Goal: Task Accomplishment & Management: Complete application form

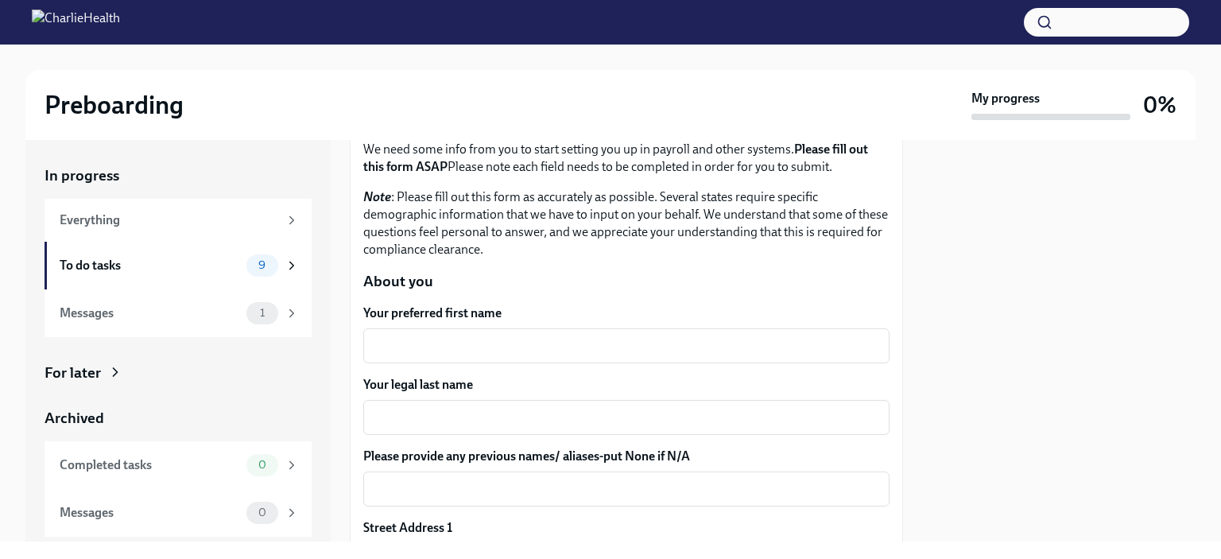
scroll to position [113, 0]
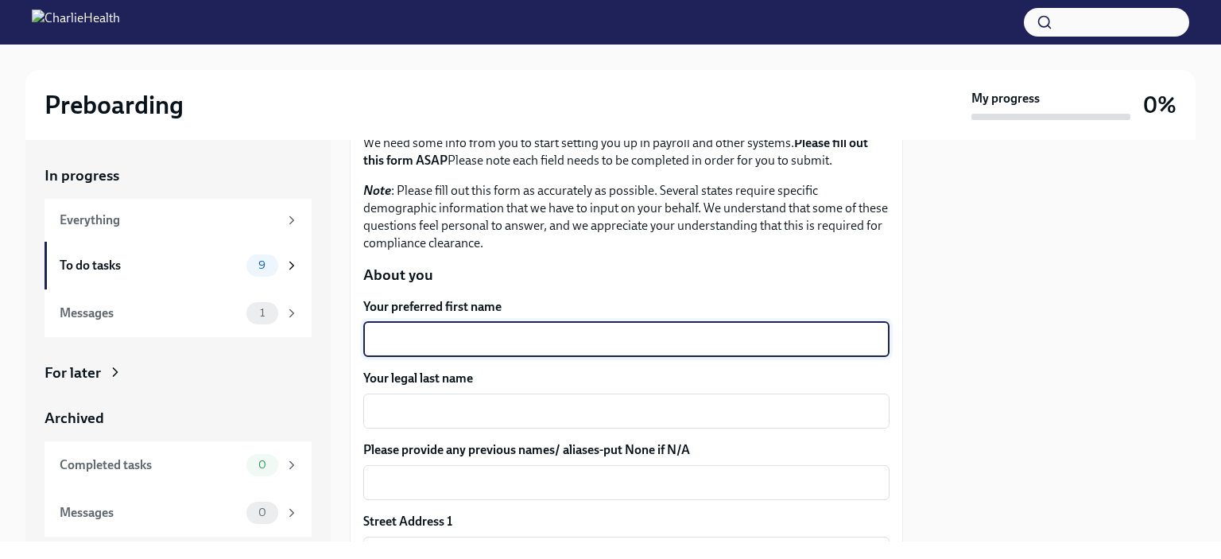
click at [513, 348] on textarea "Your preferred first name" at bounding box center [626, 339] width 507 height 19
type textarea "[PERSON_NAME]"
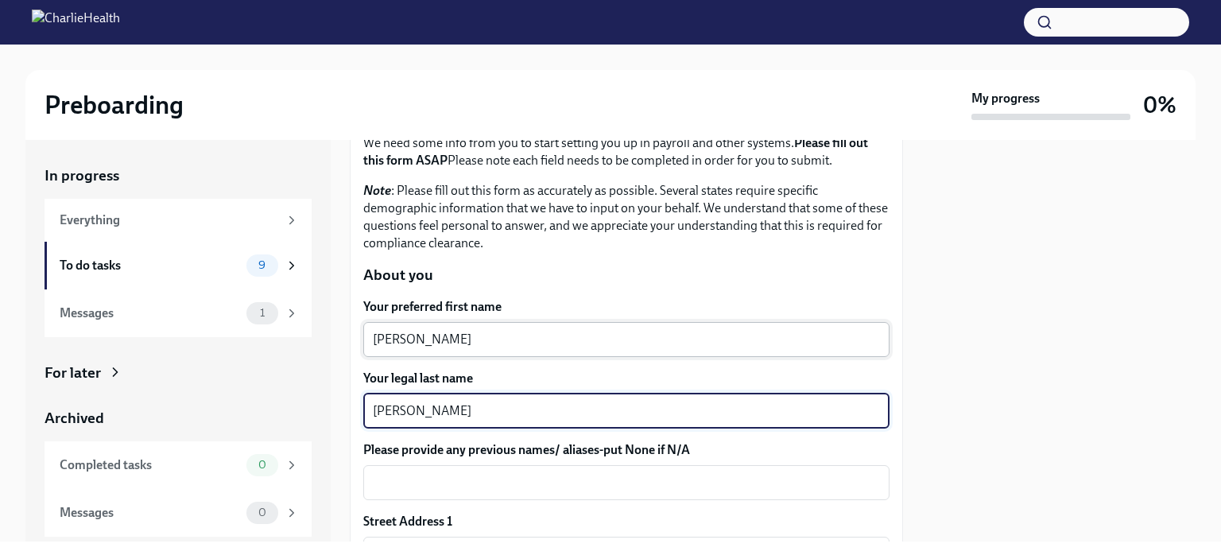
type textarea "[PERSON_NAME]"
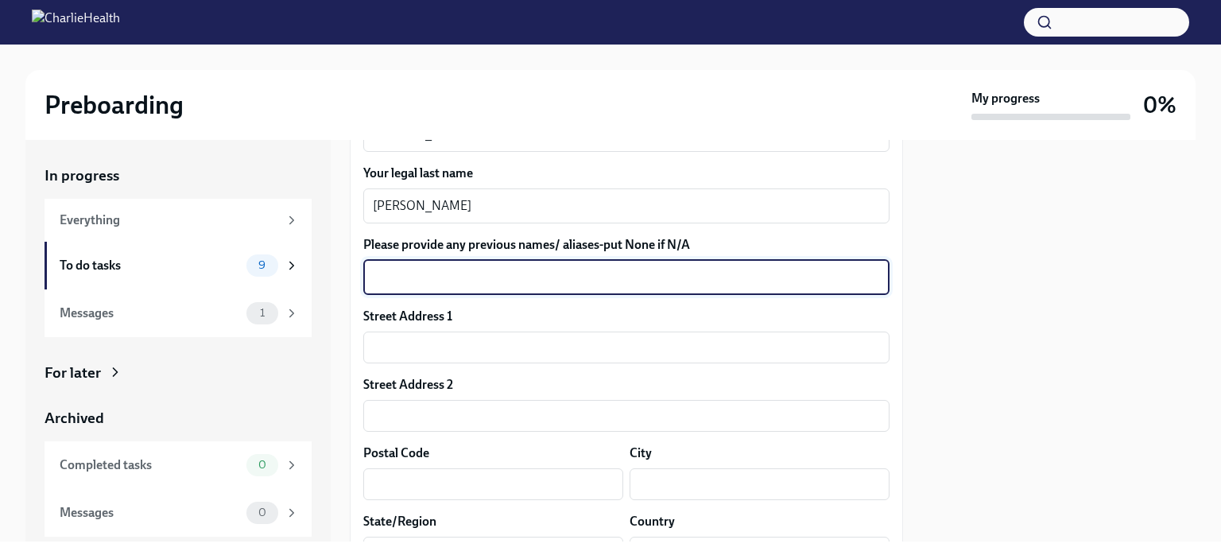
scroll to position [319, 0]
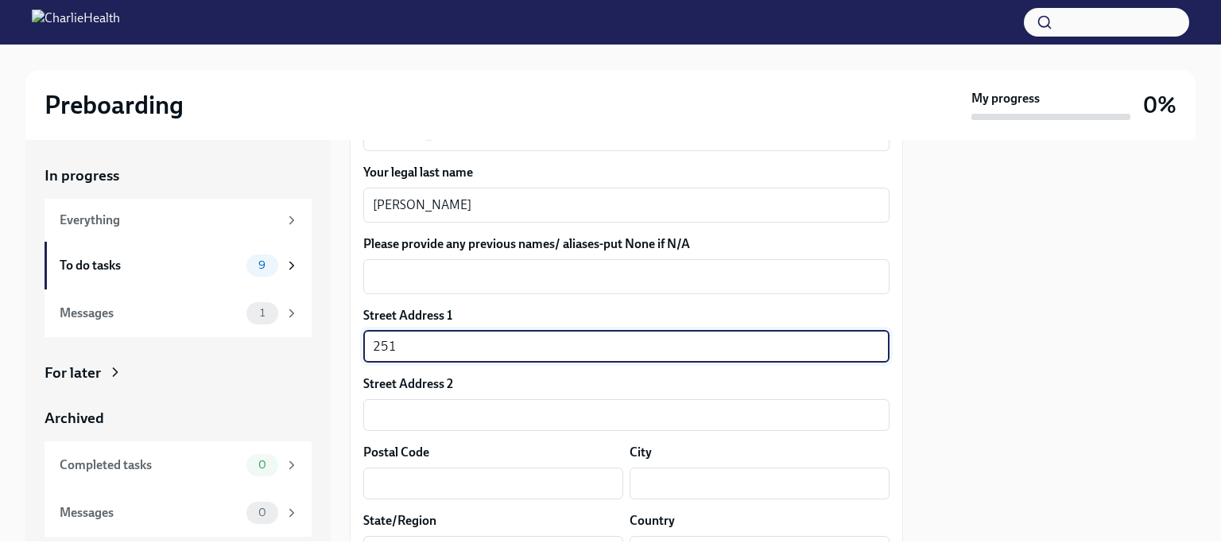
type input "25114 Barmby Dr"
type input "77389"
type input "Spring"
type input "[GEOGRAPHIC_DATA]"
type input "US"
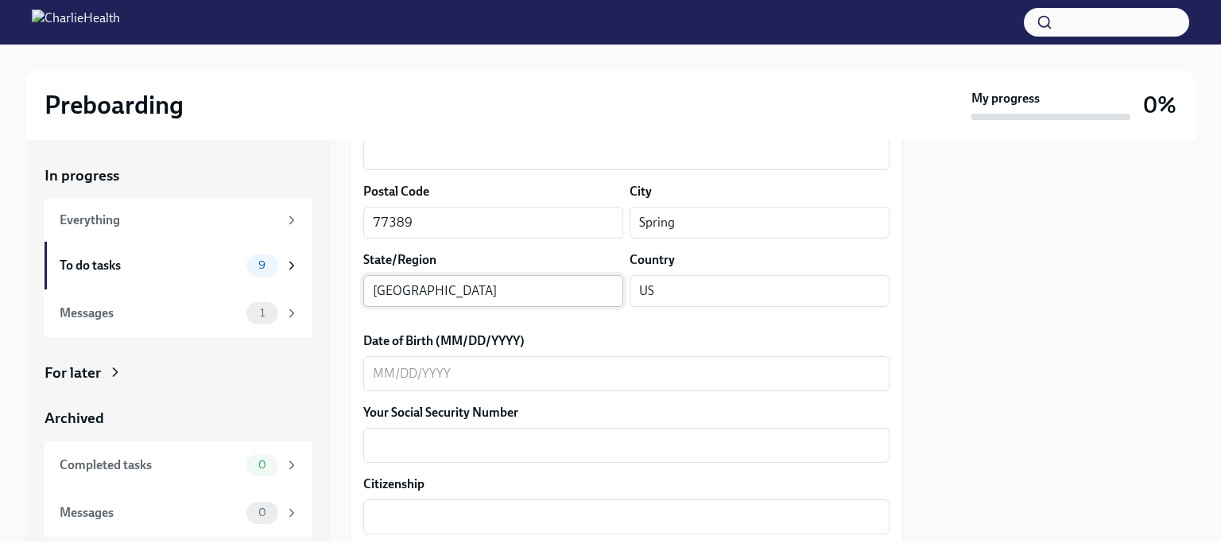
scroll to position [584, 0]
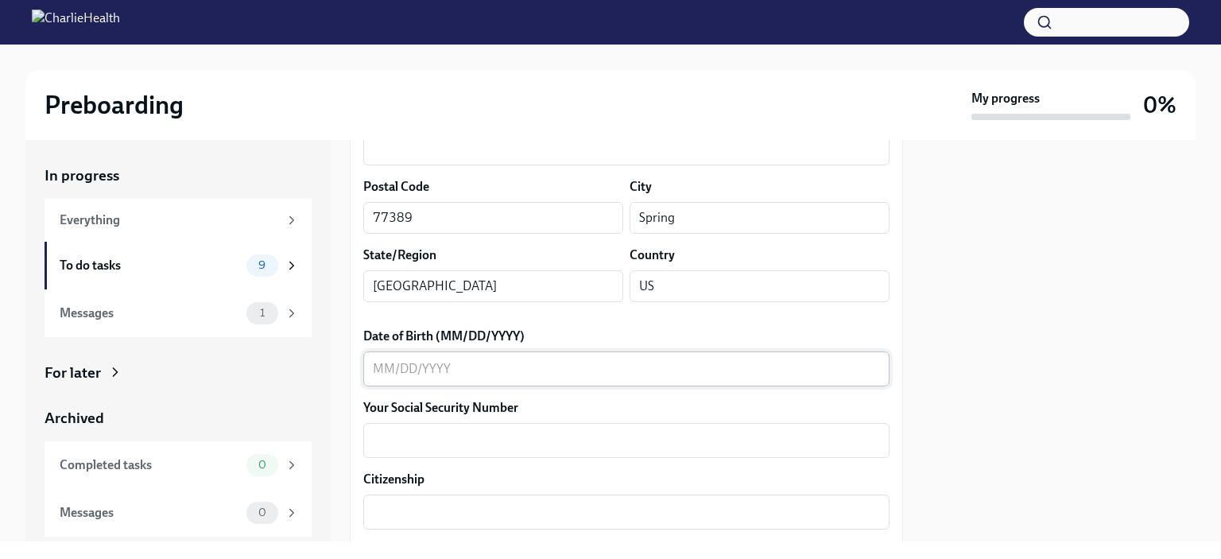
click at [564, 363] on textarea "Date of Birth (MM/DD/YYYY)" at bounding box center [626, 368] width 507 height 19
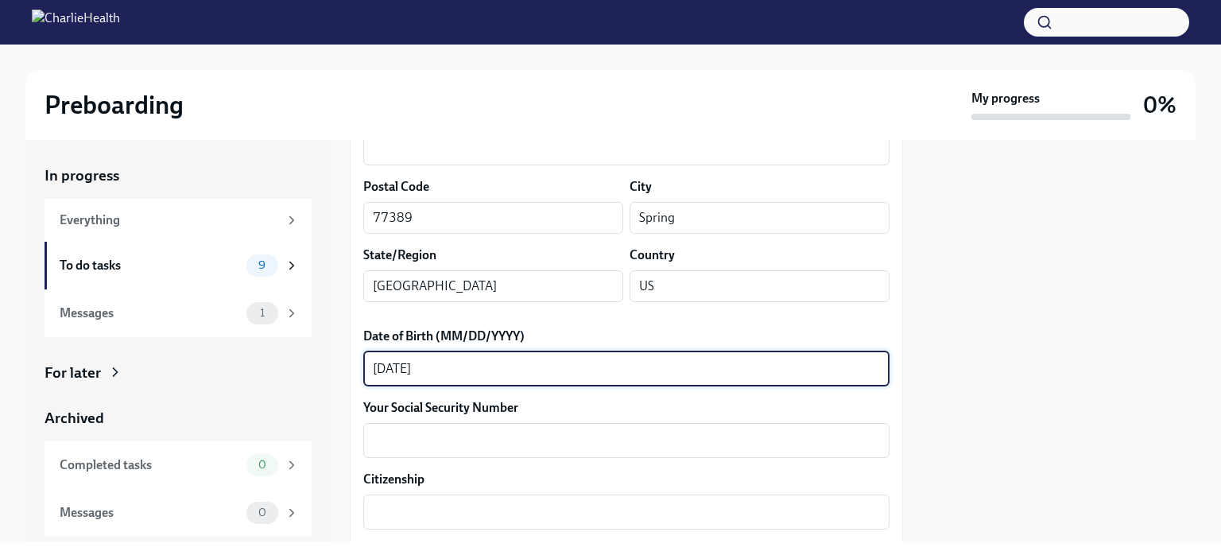
type textarea "[DATE]"
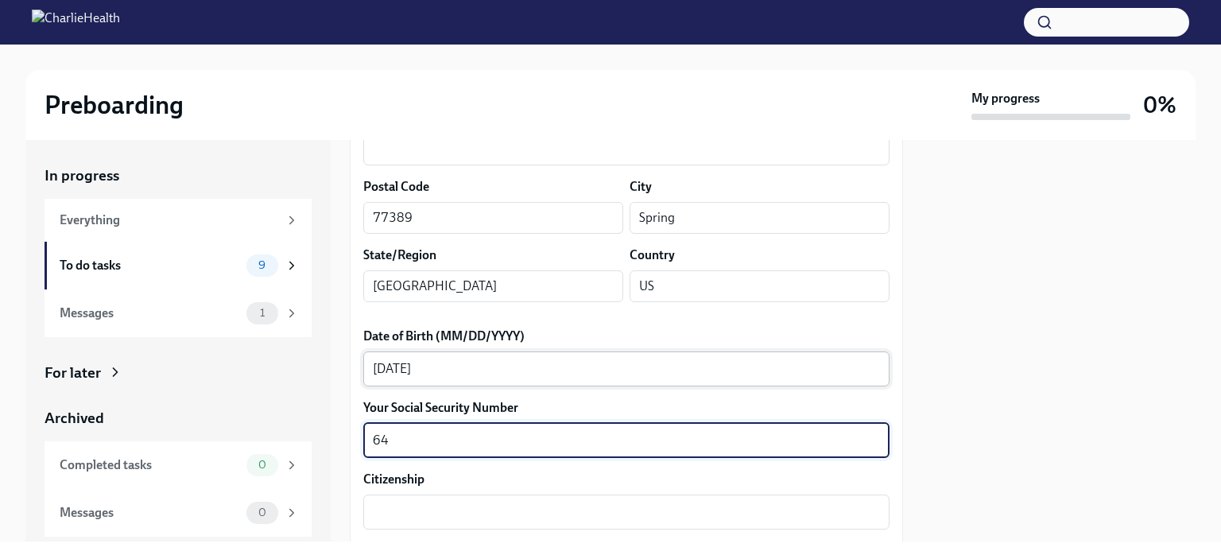
type textarea "6"
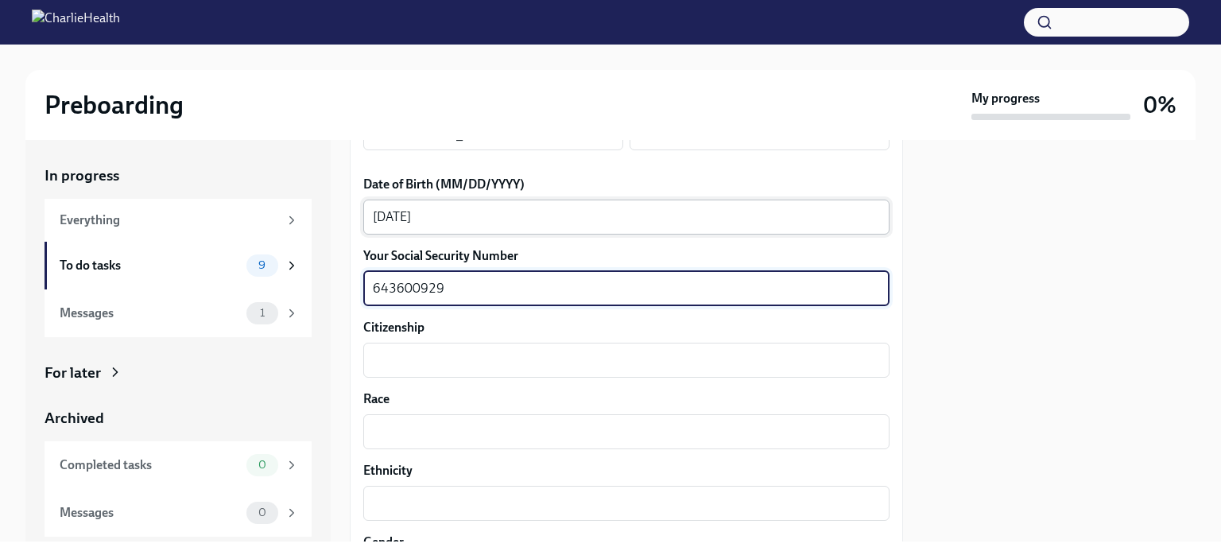
scroll to position [740, 0]
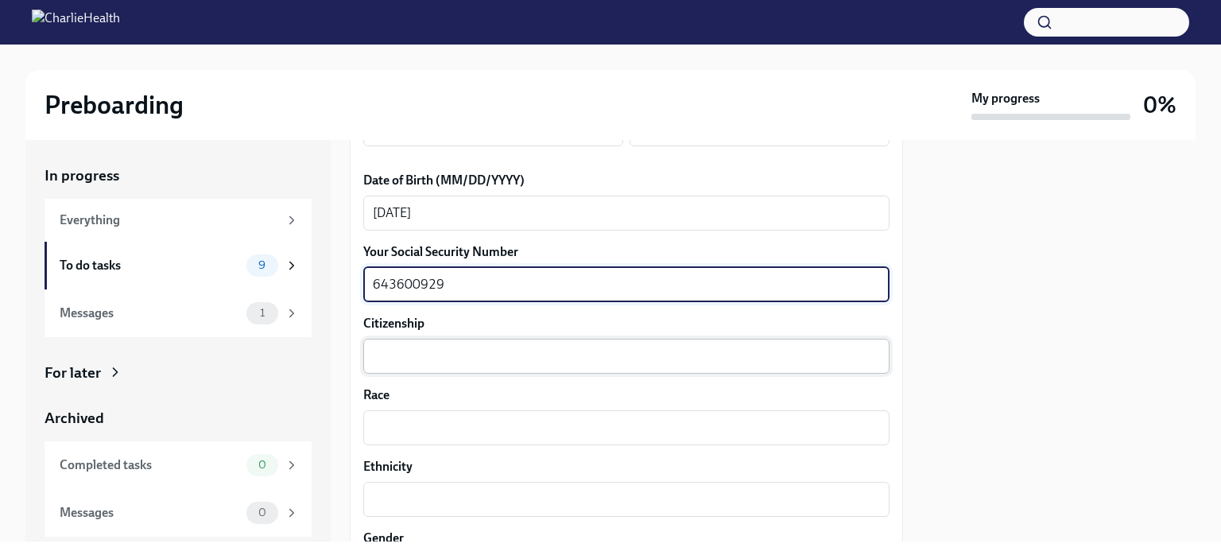
type textarea "643600929"
click at [556, 361] on textarea "Citizenship" at bounding box center [626, 356] width 507 height 19
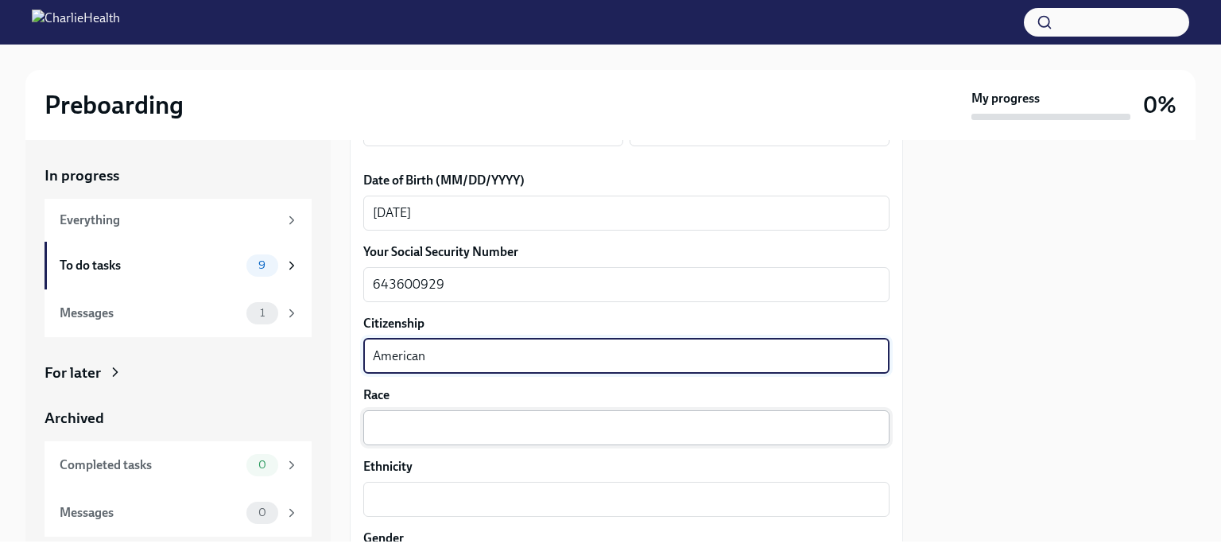
type textarea "American"
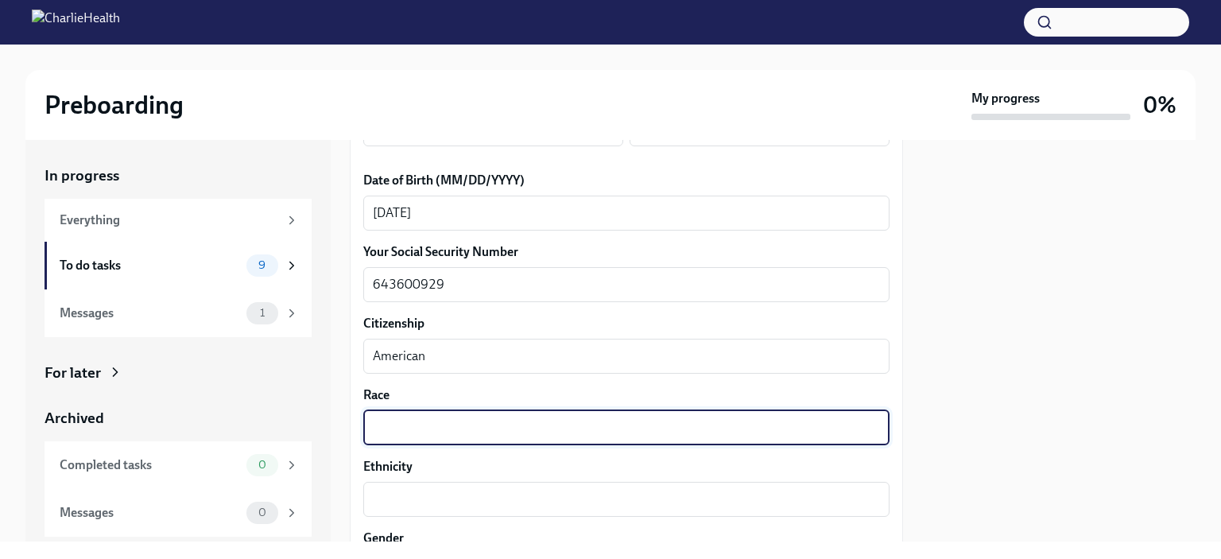
click at [580, 419] on textarea "Race" at bounding box center [626, 427] width 507 height 19
type textarea "[DEMOGRAPHIC_DATA]/[DEMOGRAPHIC_DATA]"
click at [411, 495] on textarea "Ethnicity" at bounding box center [626, 497] width 507 height 19
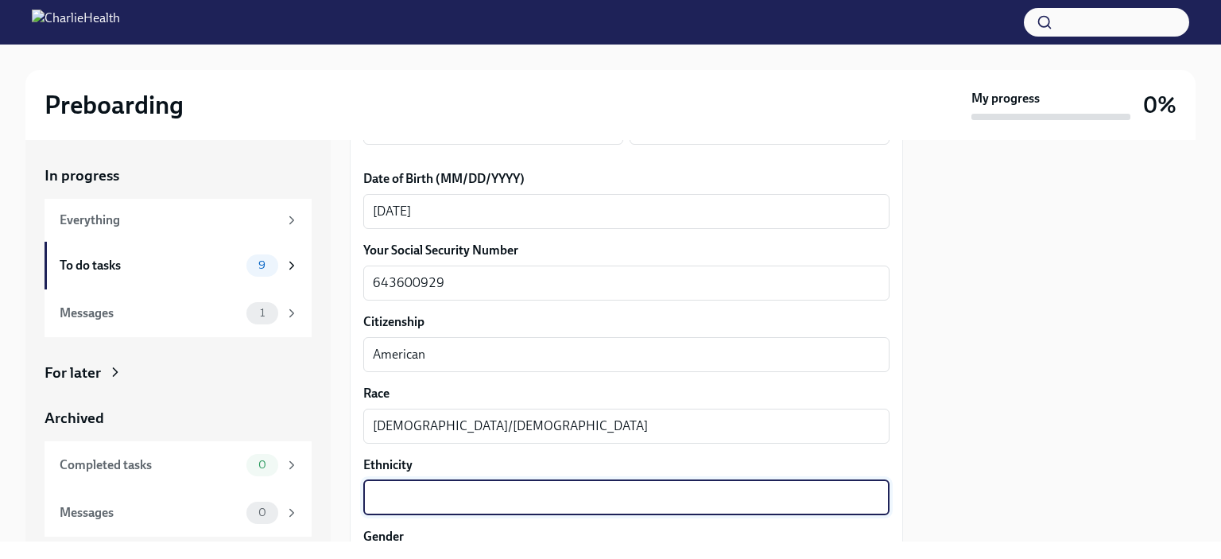
click at [411, 495] on textarea "Ethnicity" at bounding box center [626, 497] width 507 height 19
click at [445, 417] on textarea "[DEMOGRAPHIC_DATA]/[DEMOGRAPHIC_DATA]" at bounding box center [626, 425] width 507 height 19
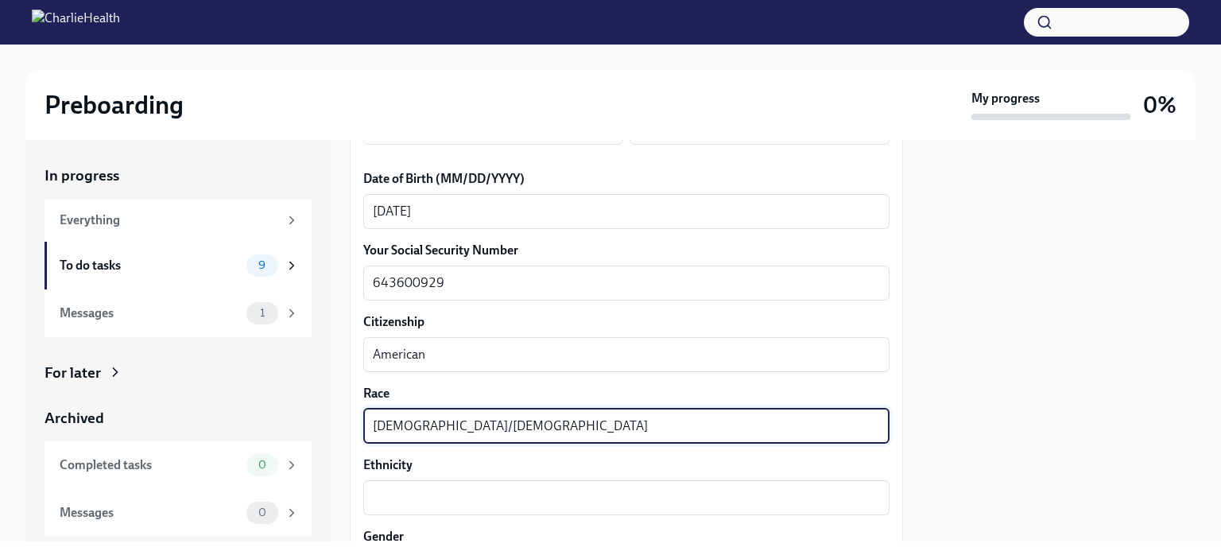
click at [445, 417] on textarea "[DEMOGRAPHIC_DATA]/[DEMOGRAPHIC_DATA]" at bounding box center [626, 425] width 507 height 19
click at [436, 511] on div "x ​" at bounding box center [626, 497] width 526 height 35
paste textarea "[DEMOGRAPHIC_DATA]/[DEMOGRAPHIC_DATA]"
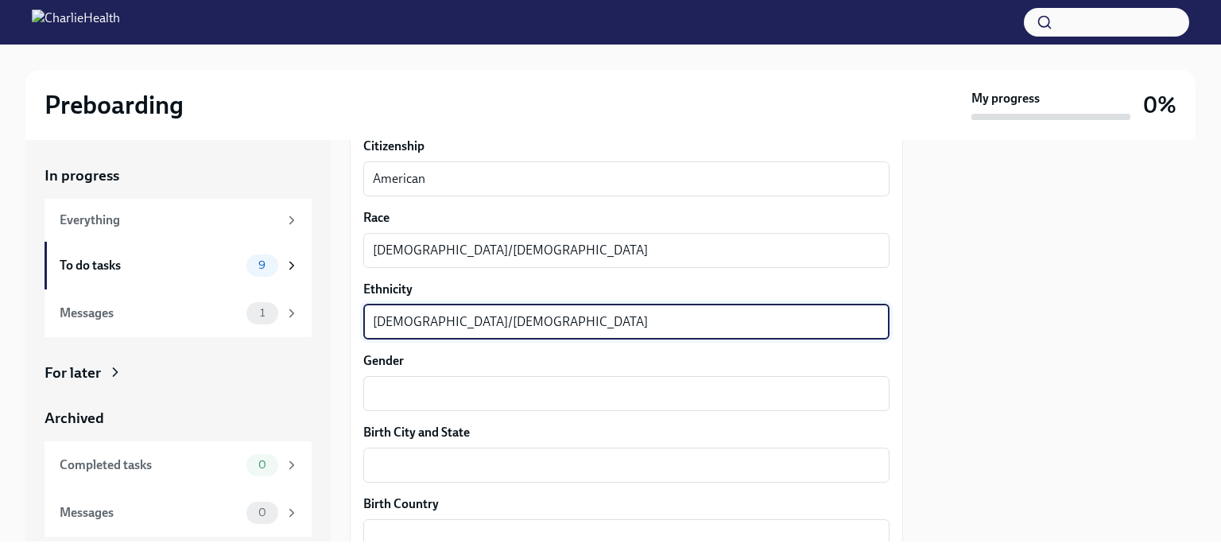
scroll to position [950, 0]
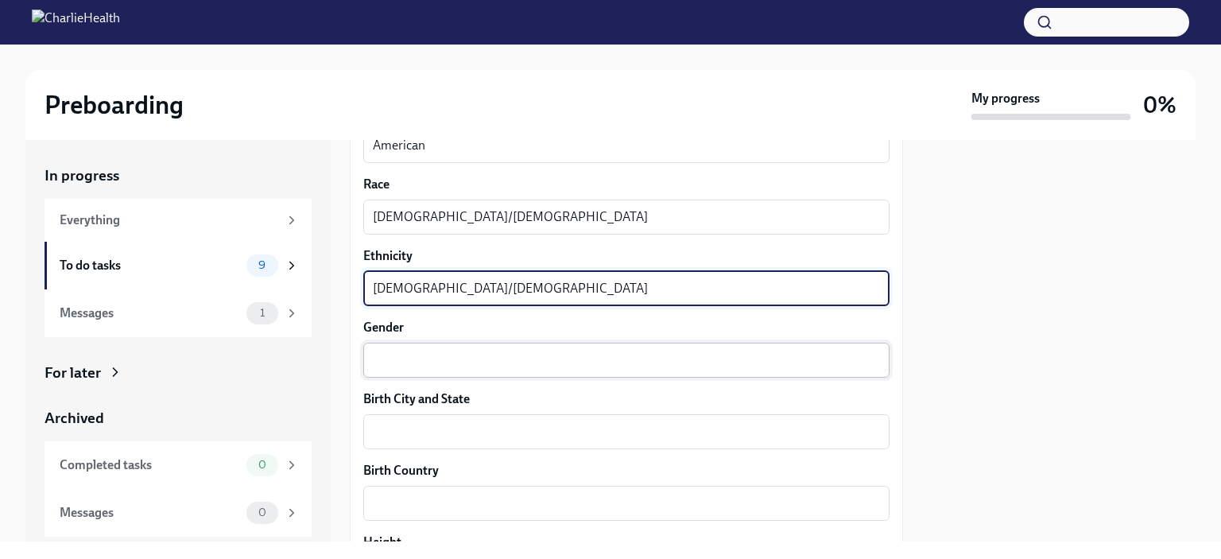
type textarea "[DEMOGRAPHIC_DATA]/[DEMOGRAPHIC_DATA]"
click at [489, 361] on textarea "Gender" at bounding box center [626, 359] width 507 height 19
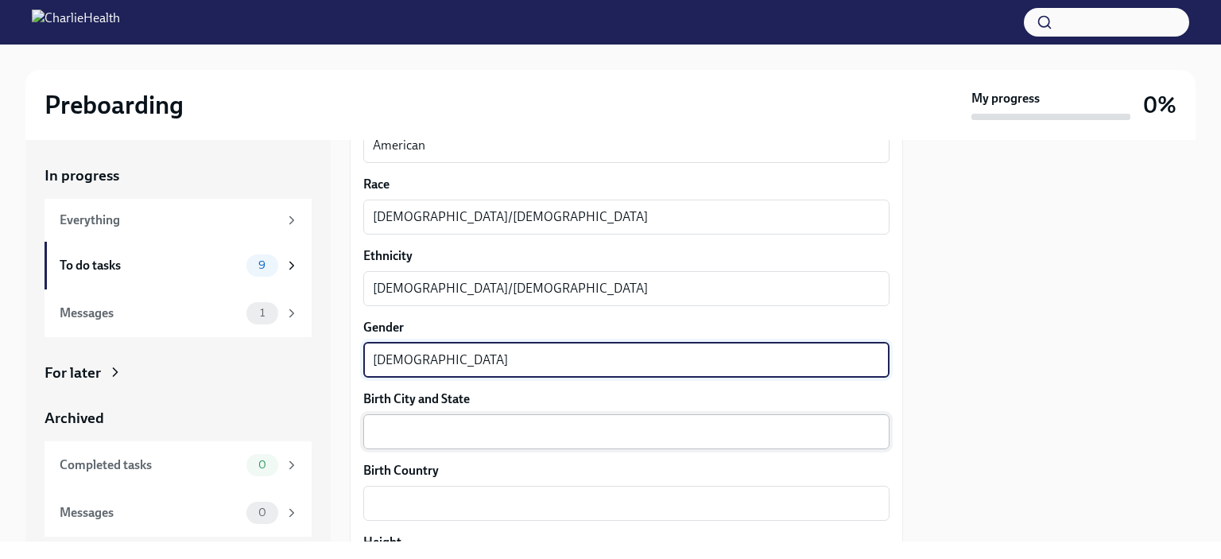
type textarea "[DEMOGRAPHIC_DATA]"
click at [510, 417] on div "x ​" at bounding box center [626, 431] width 526 height 35
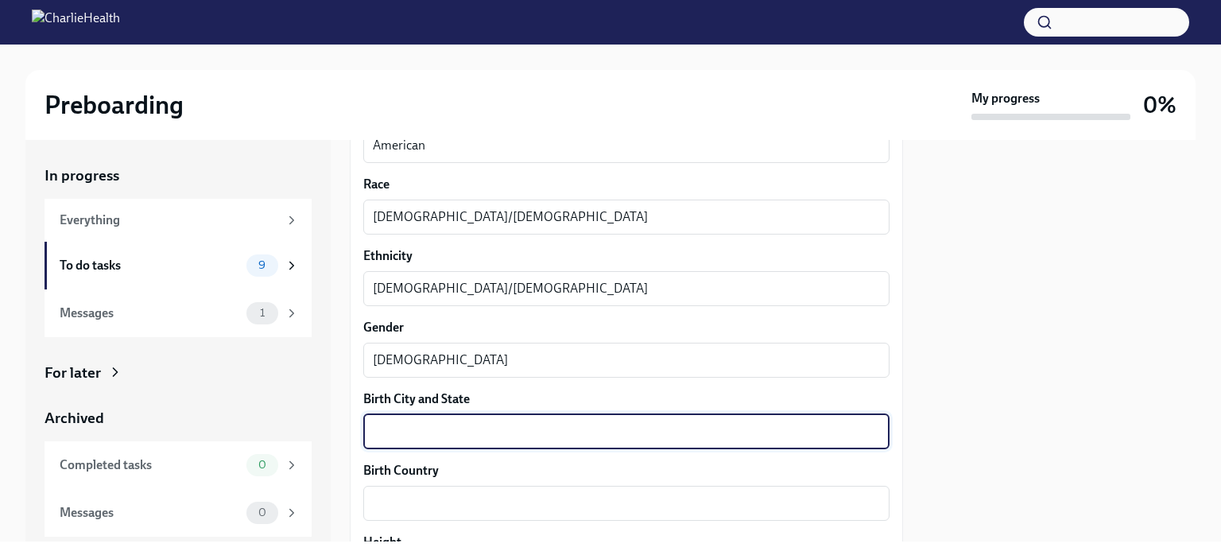
type textarea "G"
type textarea "h"
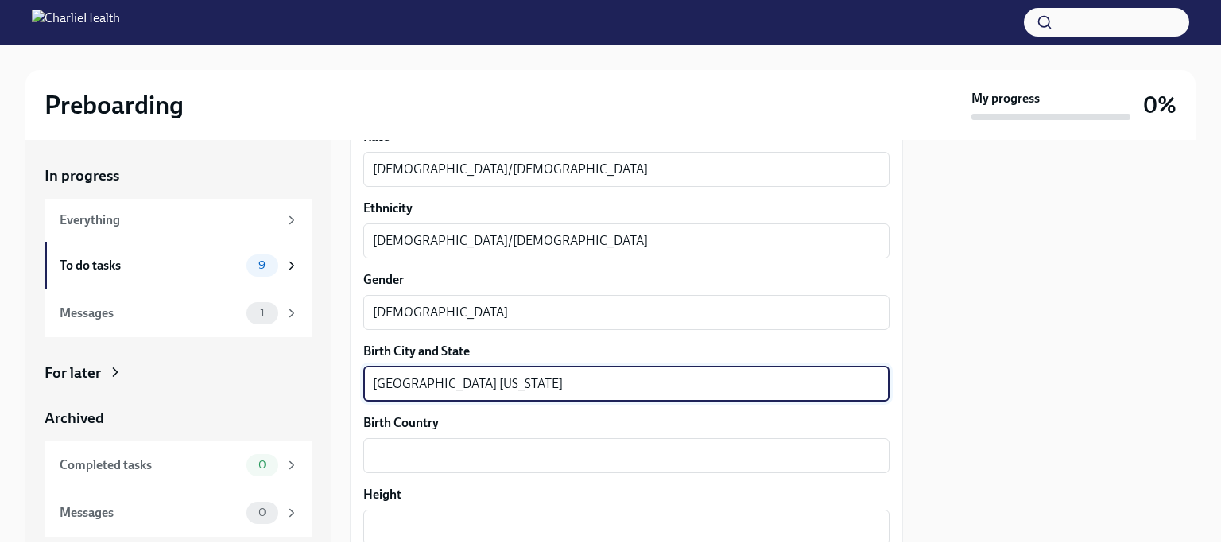
scroll to position [1009, 0]
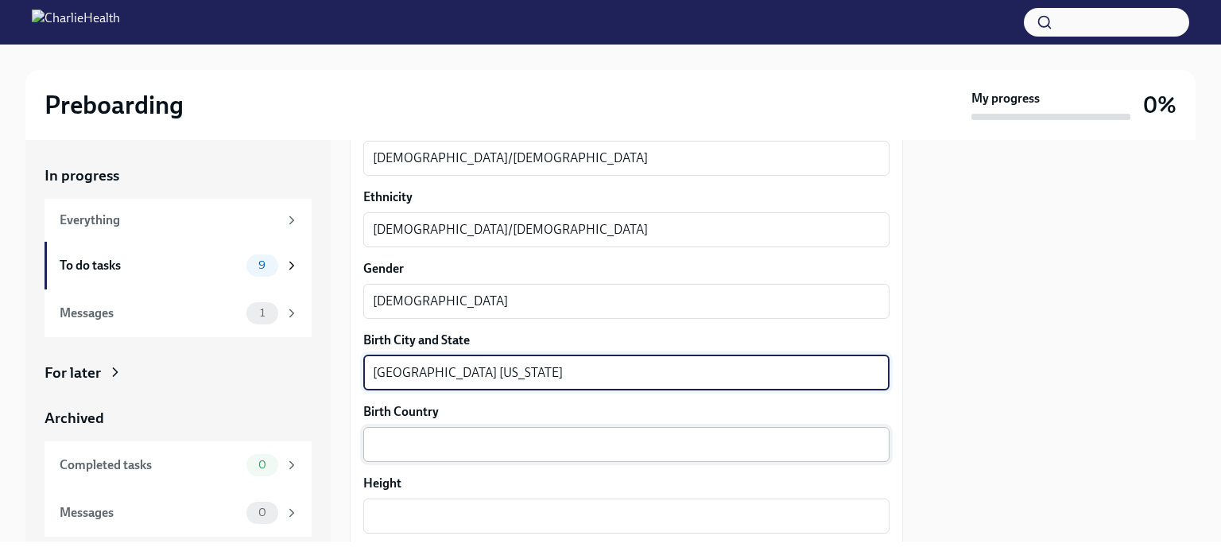
type textarea "[GEOGRAPHIC_DATA] [US_STATE]"
click at [501, 433] on div "x ​" at bounding box center [626, 444] width 526 height 35
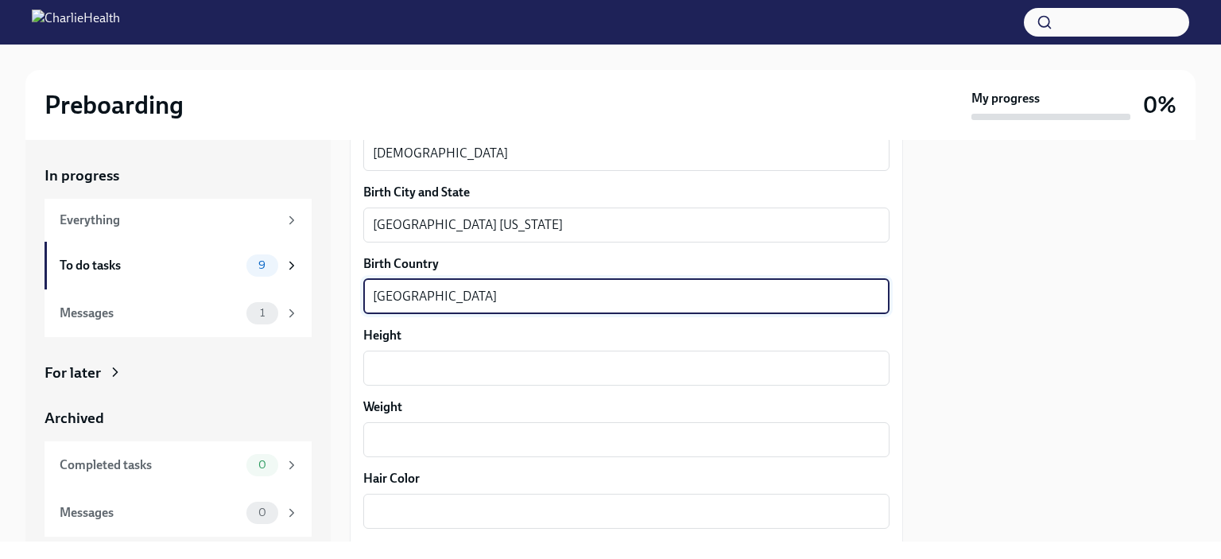
scroll to position [1158, 0]
type textarea "[GEOGRAPHIC_DATA]"
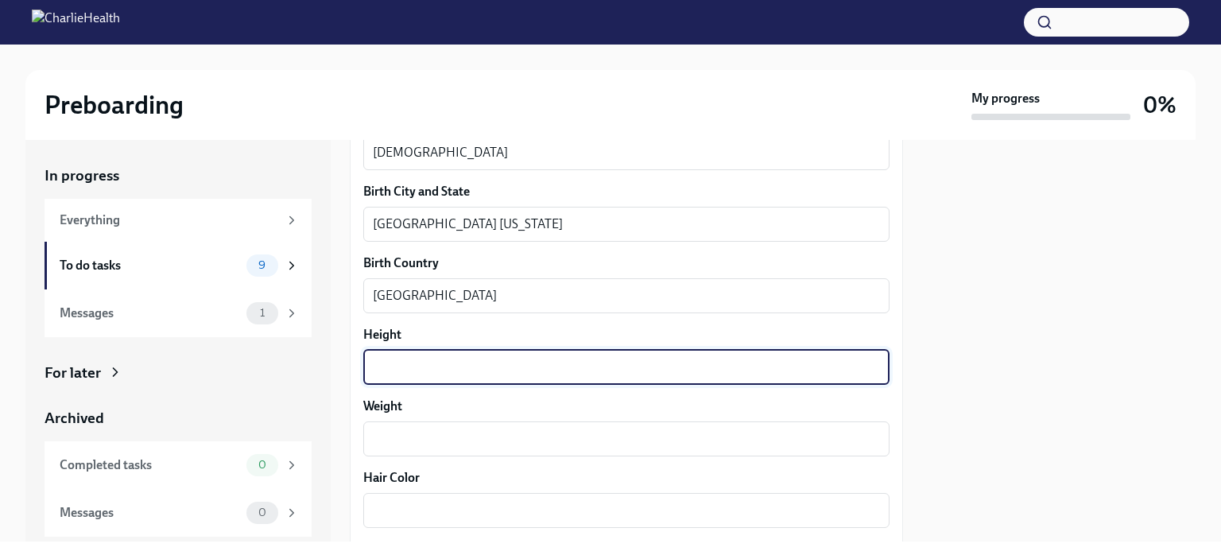
click at [556, 374] on textarea "Height" at bounding box center [626, 367] width 507 height 19
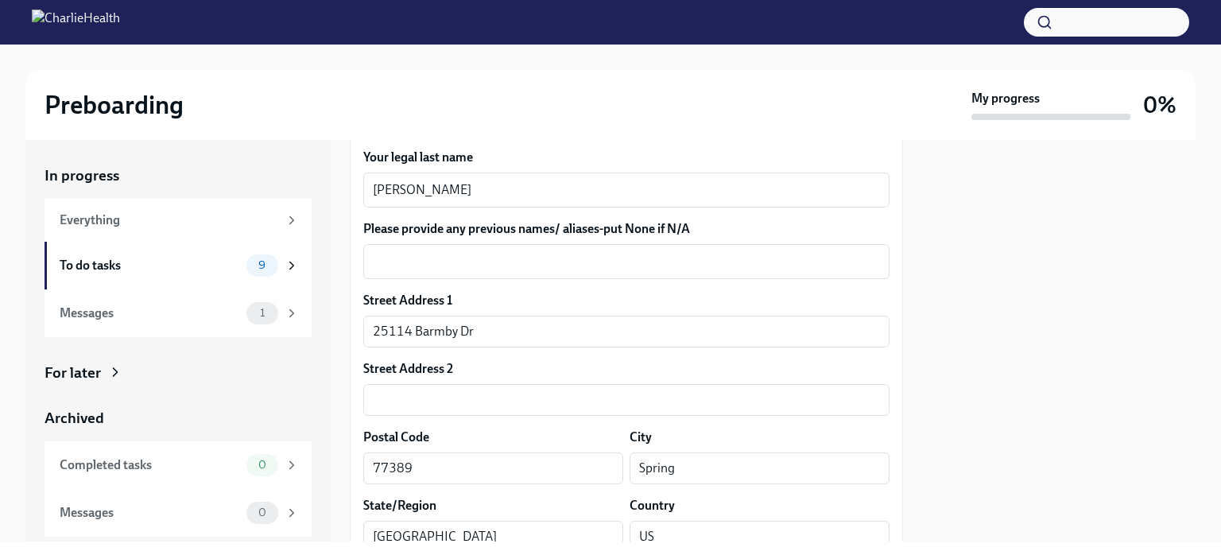
scroll to position [0, 0]
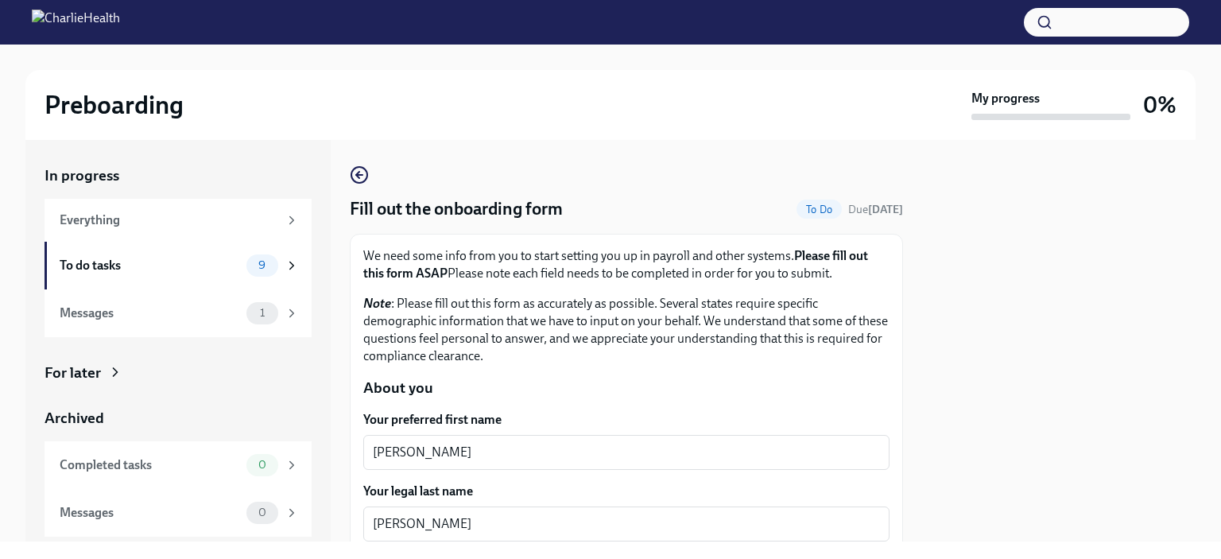
type textarea "5'9""
click at [631, 342] on p "Note : Please fill out this form as accurately as possible. Several states requ…" at bounding box center [626, 330] width 526 height 70
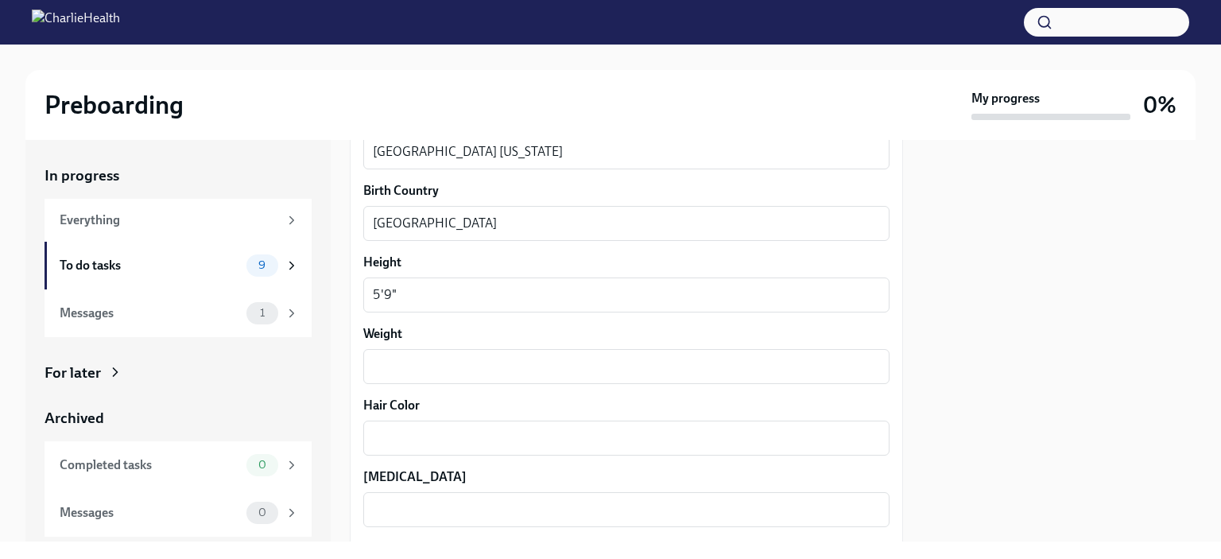
scroll to position [1267, 0]
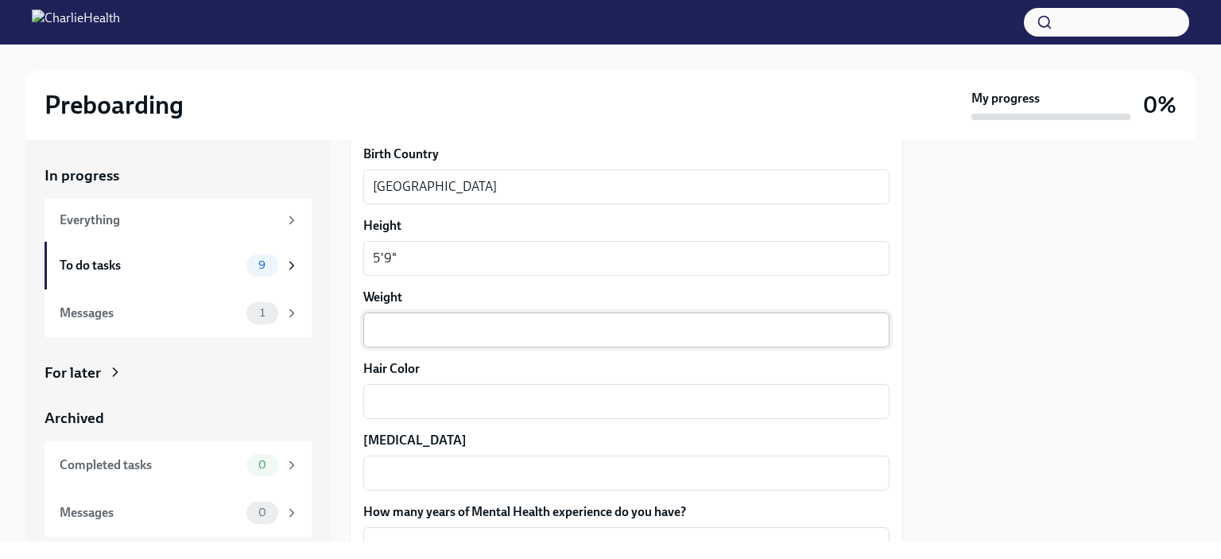
click at [654, 322] on textarea "Weight" at bounding box center [626, 329] width 507 height 19
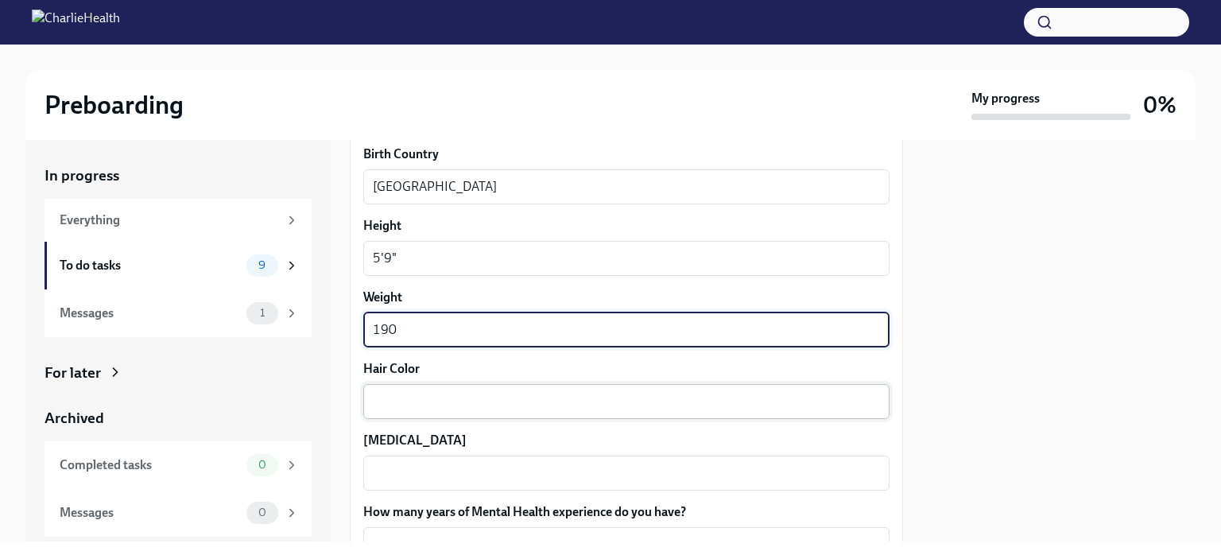
type textarea "190"
click at [606, 401] on textarea "Hair Color" at bounding box center [626, 401] width 507 height 19
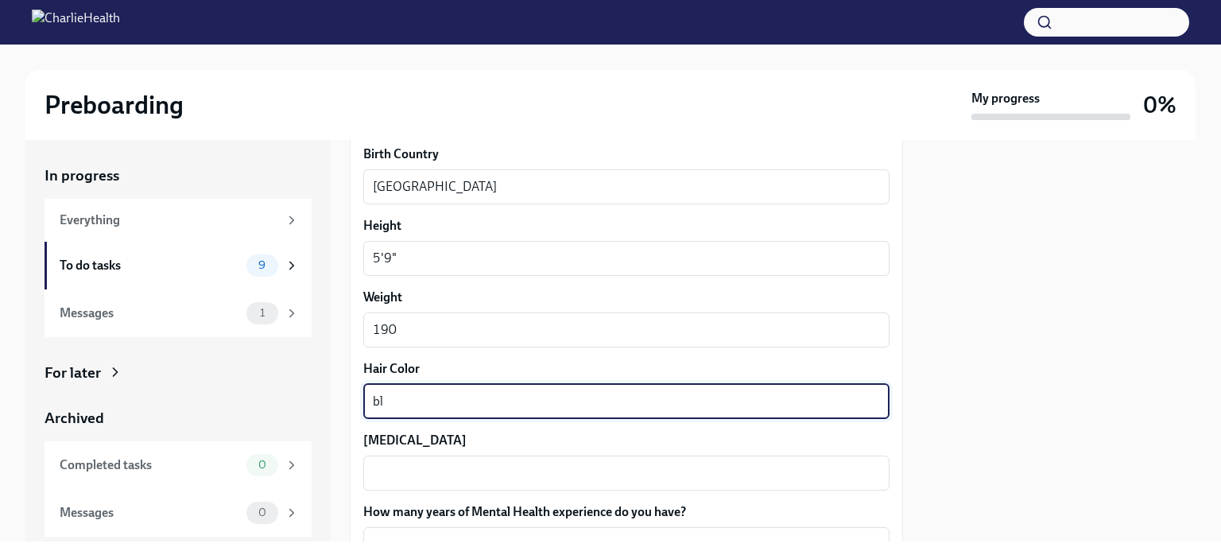
type textarea "b"
type textarea "Black"
click at [574, 477] on textarea "[MEDICAL_DATA]" at bounding box center [626, 472] width 507 height 19
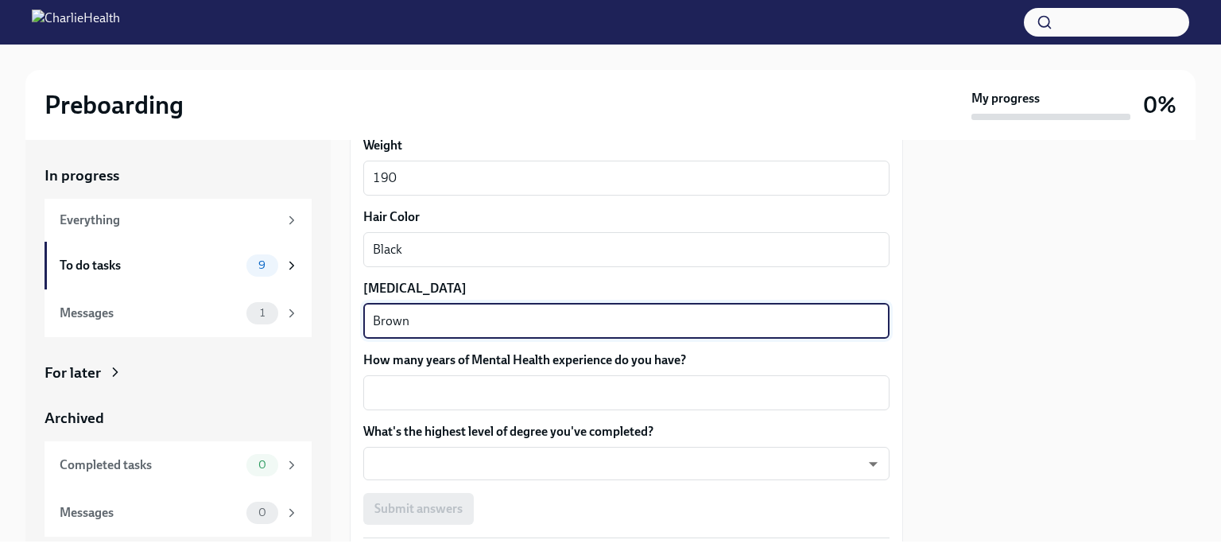
scroll to position [1443, 0]
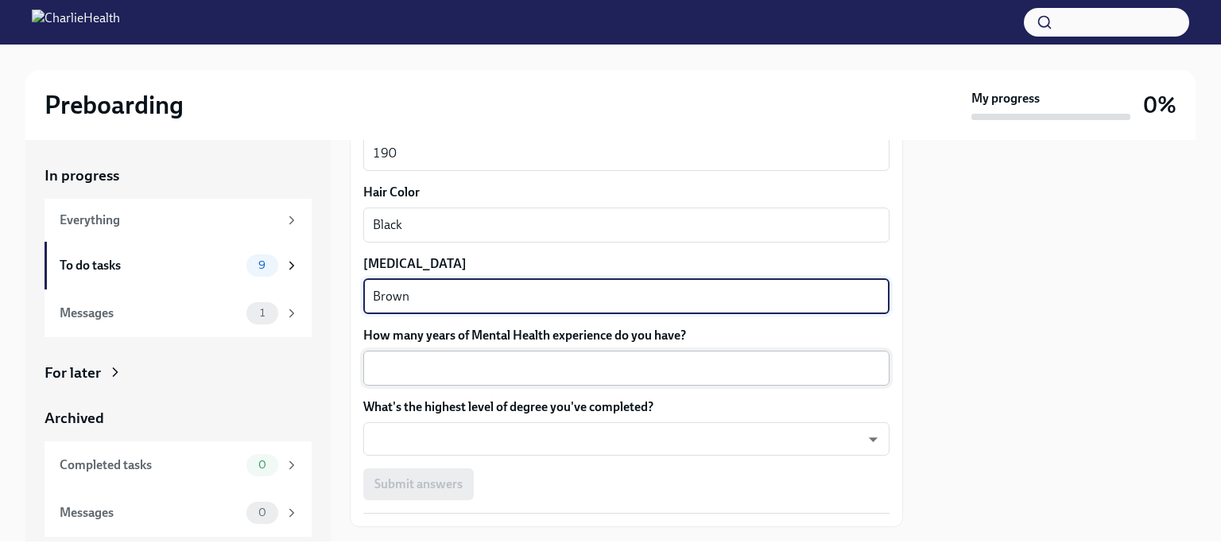
type textarea "Brown"
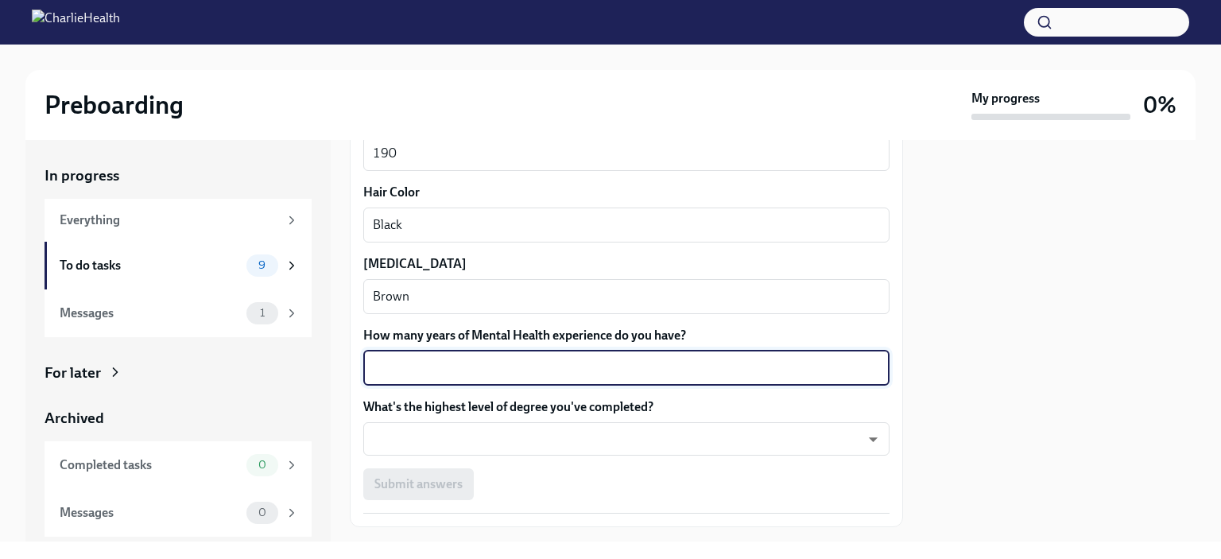
click at [612, 366] on textarea "How many years of Mental Health experience do you have?" at bounding box center [626, 367] width 507 height 19
type textarea "3"
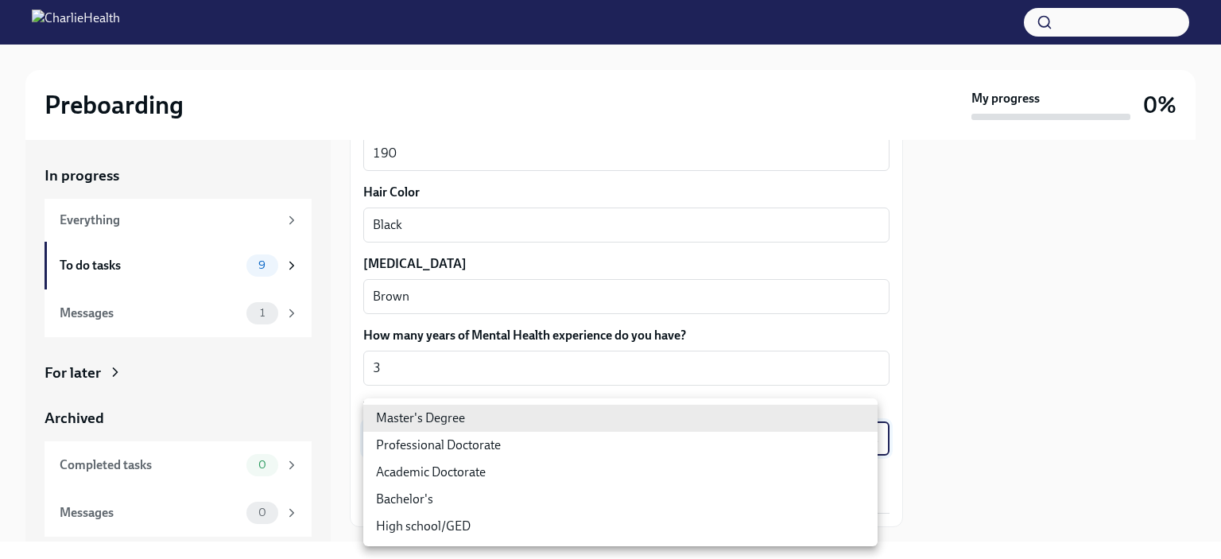
click at [587, 438] on body "Preboarding My progress 0% In progress Everything To do tasks 9 Messages 1 For …" at bounding box center [610, 279] width 1221 height 559
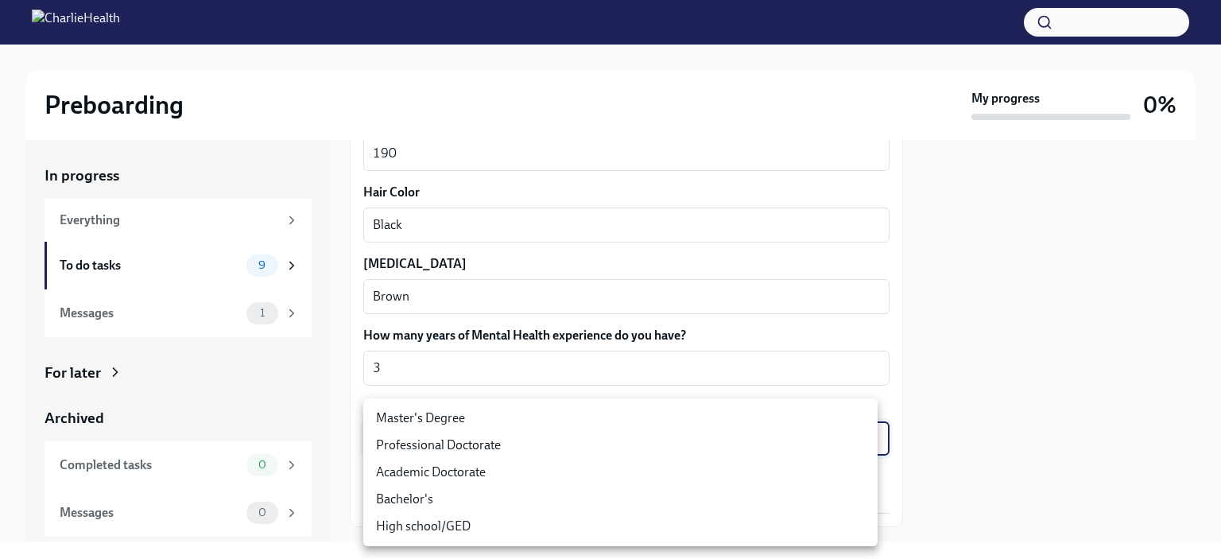
click at [539, 414] on li "Master's Degree" at bounding box center [620, 418] width 514 height 27
type input "2vBr-ghkD"
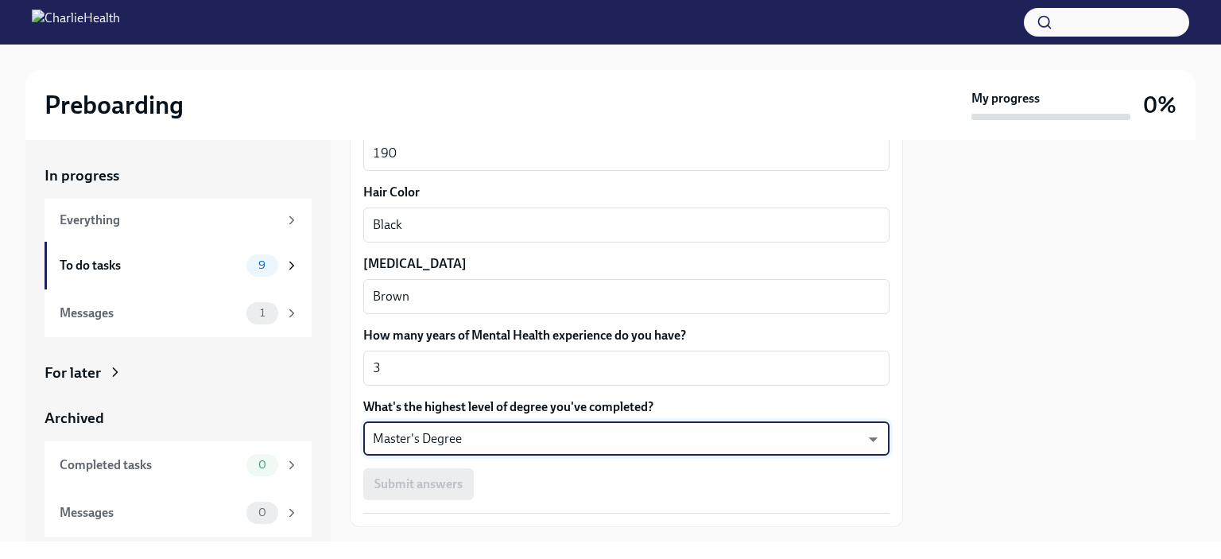
click at [551, 493] on div "Submit answers" at bounding box center [626, 484] width 526 height 32
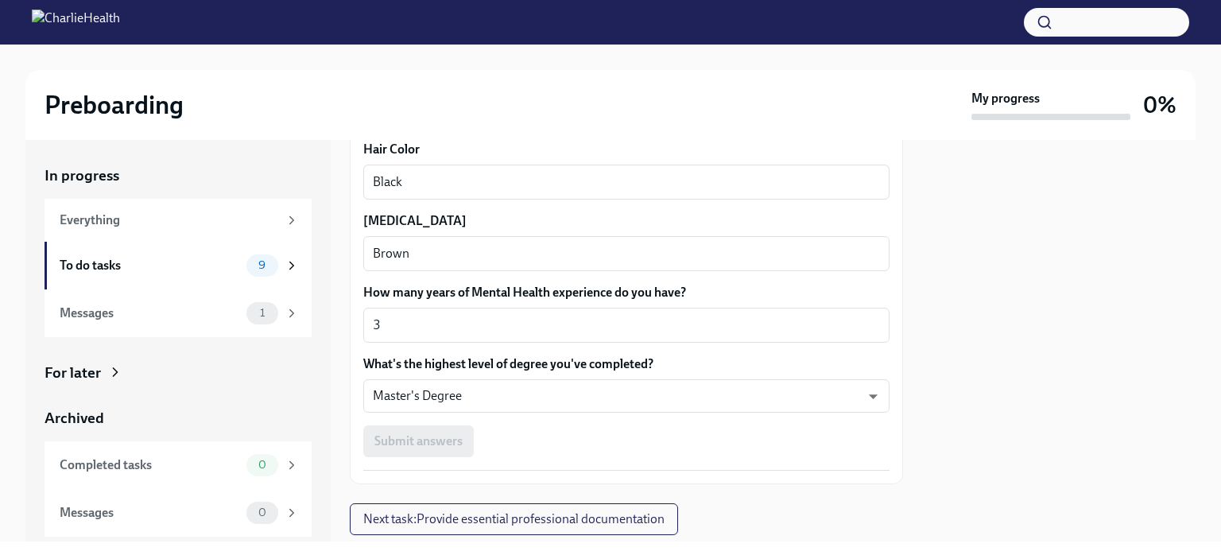
scroll to position [1530, 0]
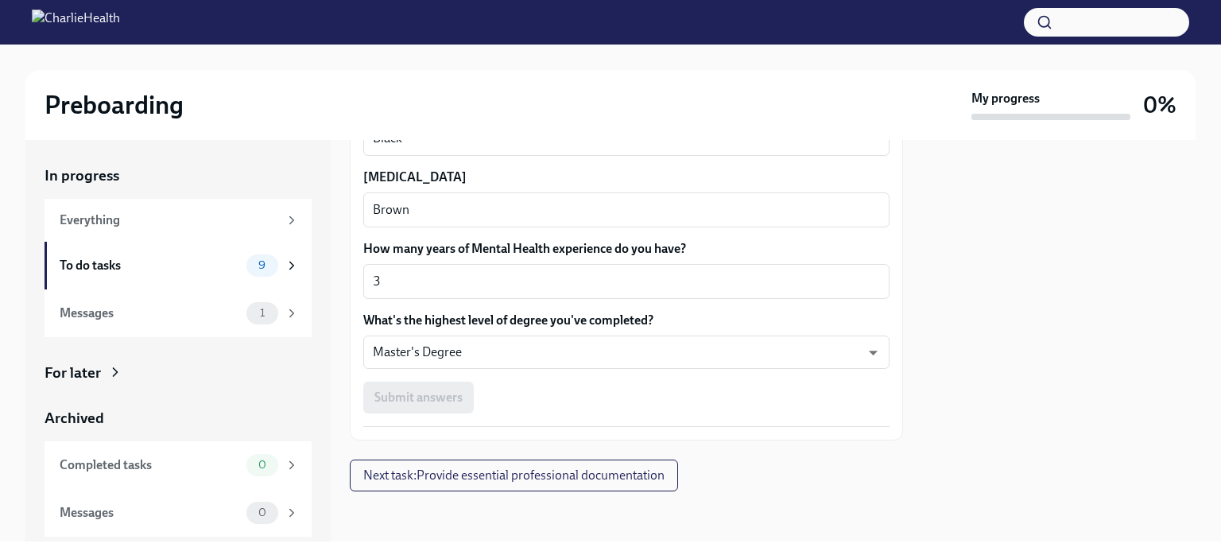
click at [553, 399] on div "Submit answers" at bounding box center [626, 397] width 526 height 32
click at [416, 386] on div "Submit answers" at bounding box center [626, 397] width 526 height 32
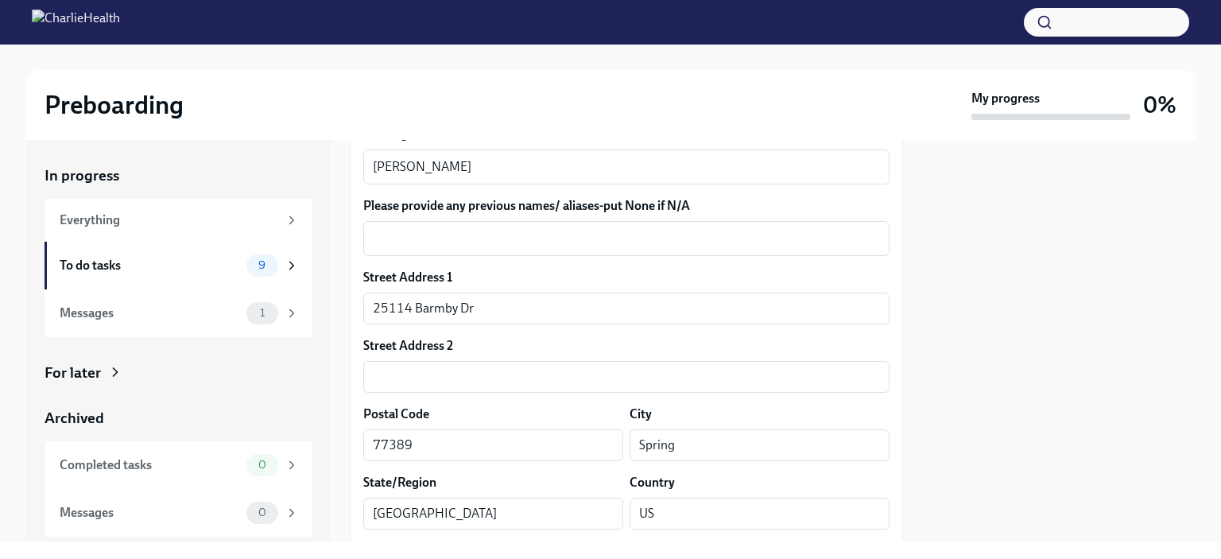
scroll to position [382, 0]
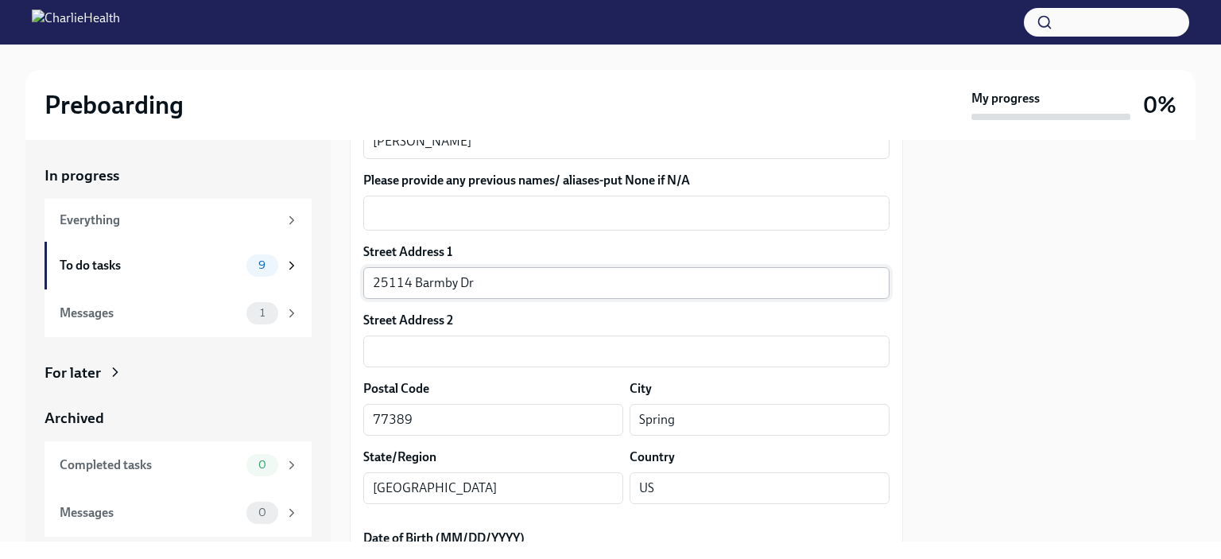
click at [482, 276] on input "25114 Barmby Dr" at bounding box center [626, 283] width 526 height 32
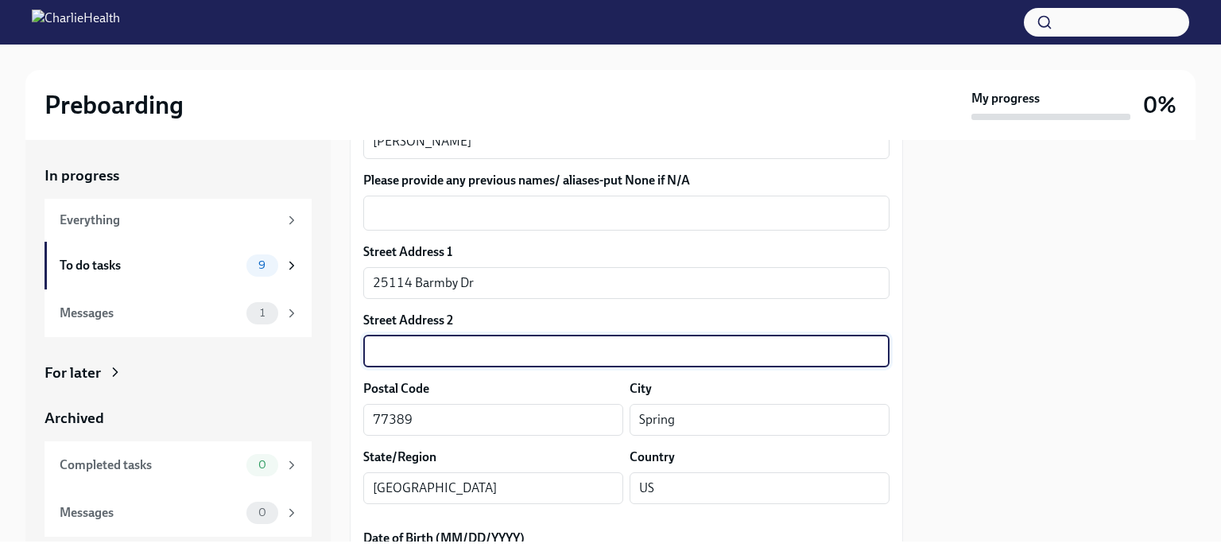
click at [402, 357] on input "text" at bounding box center [626, 351] width 526 height 32
click at [486, 328] on div "Street Address 2" at bounding box center [626, 320] width 526 height 17
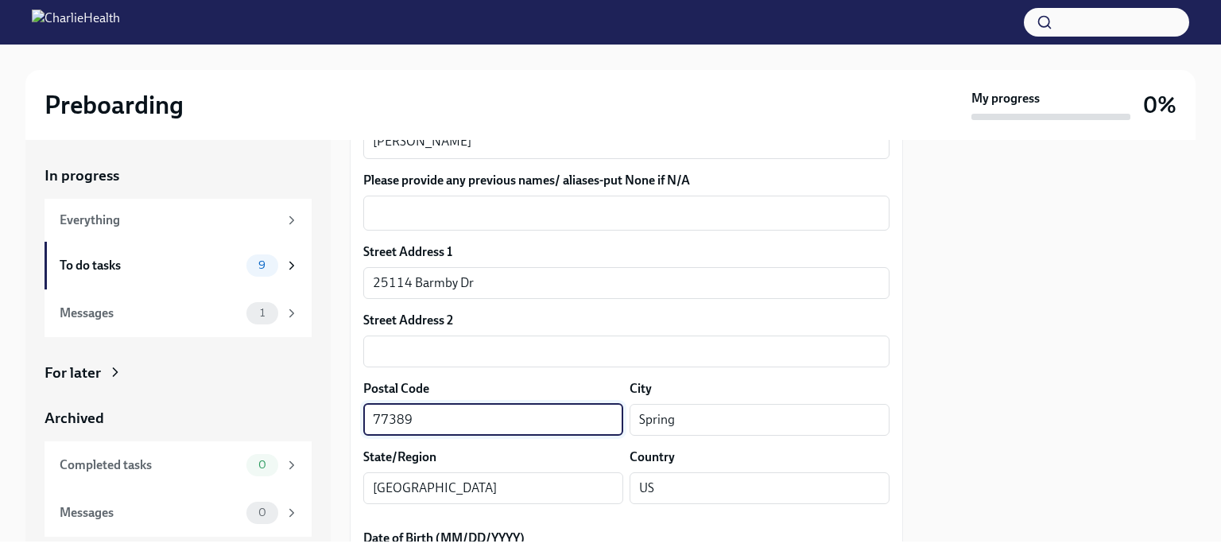
click at [480, 411] on input "77389" at bounding box center [493, 420] width 260 height 32
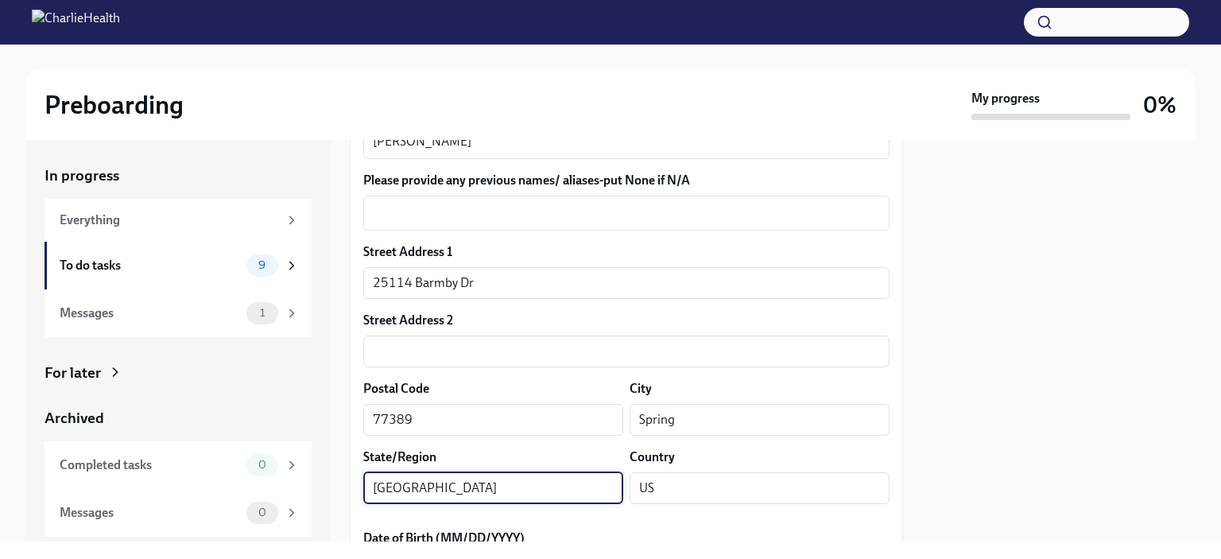
click at [536, 497] on input "[GEOGRAPHIC_DATA]" at bounding box center [493, 488] width 260 height 32
type input "[US_STATE]"
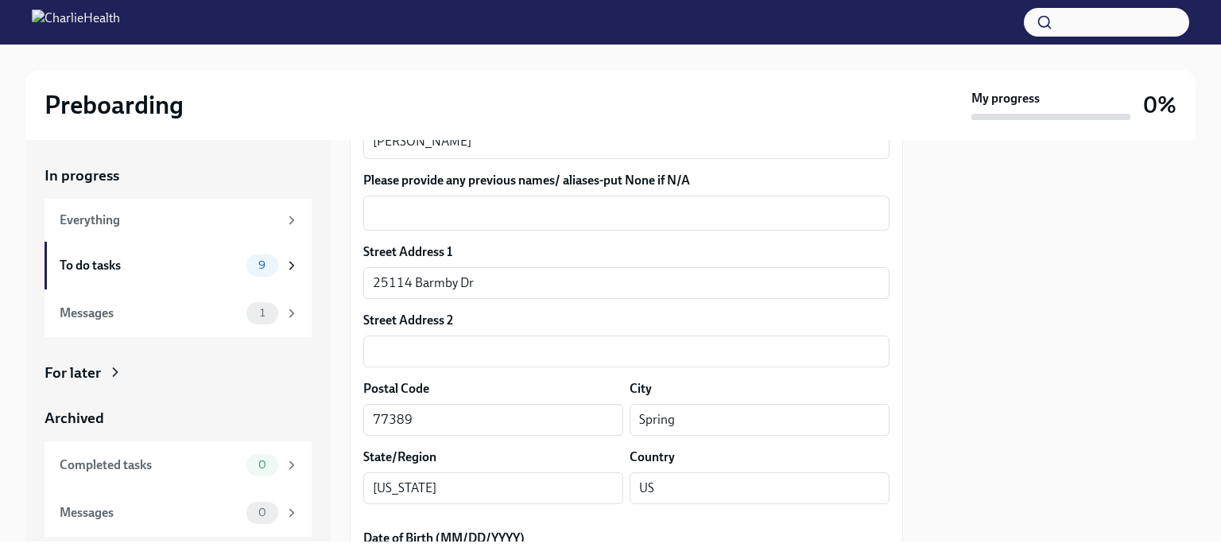
click at [639, 371] on div "Street Address [GEOGRAPHIC_DATA] Address 2 ​ Postal Code 77389 ​ City Spring ​ …" at bounding box center [626, 379] width 526 height 273
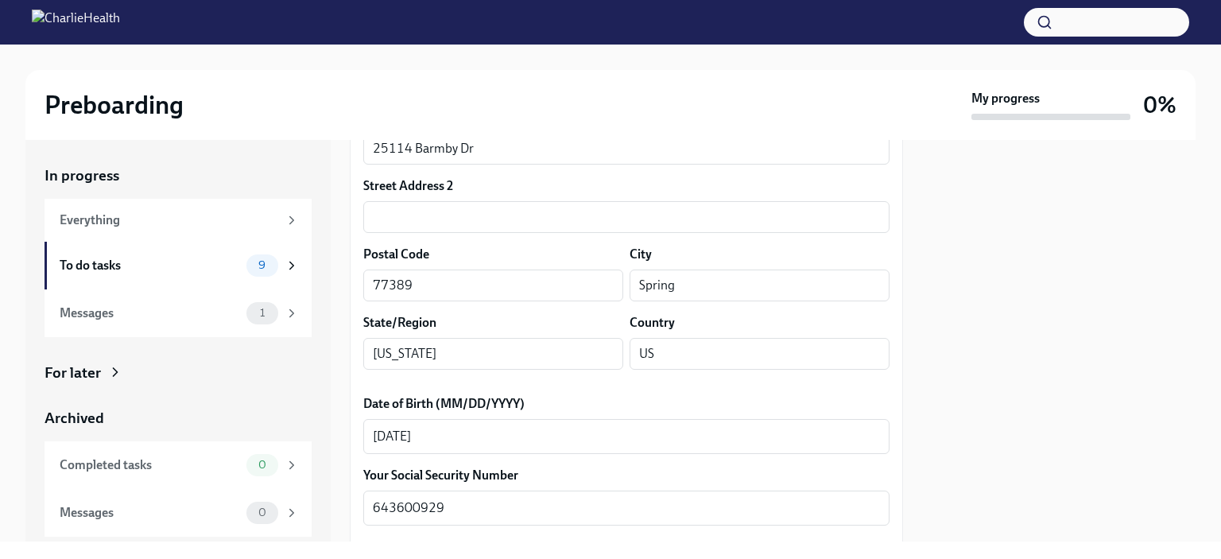
scroll to position [708, 0]
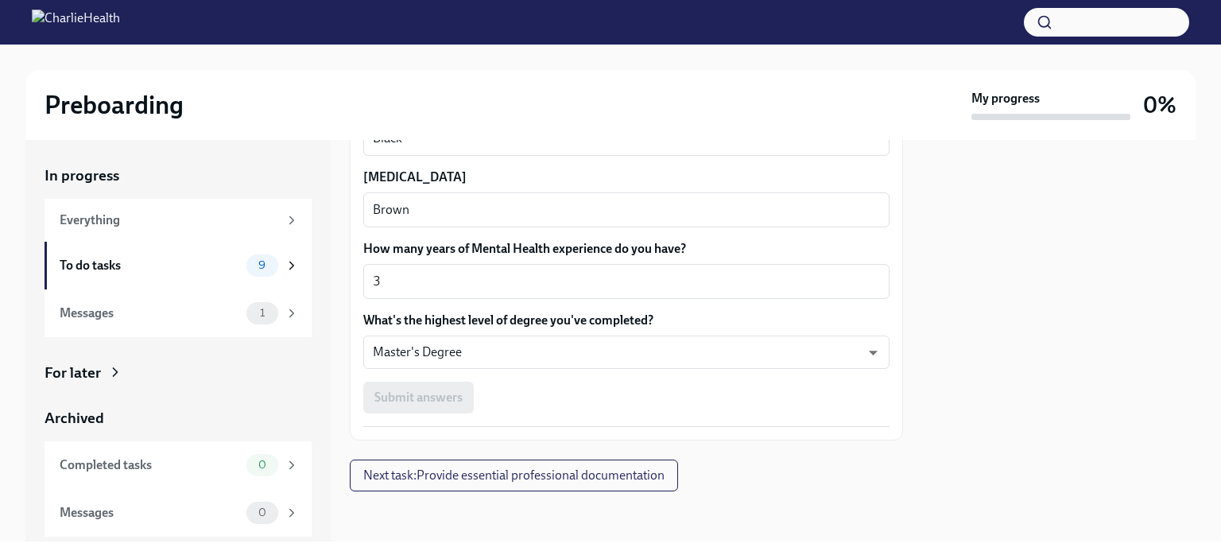
click at [420, 398] on div "Submit answers" at bounding box center [626, 397] width 526 height 32
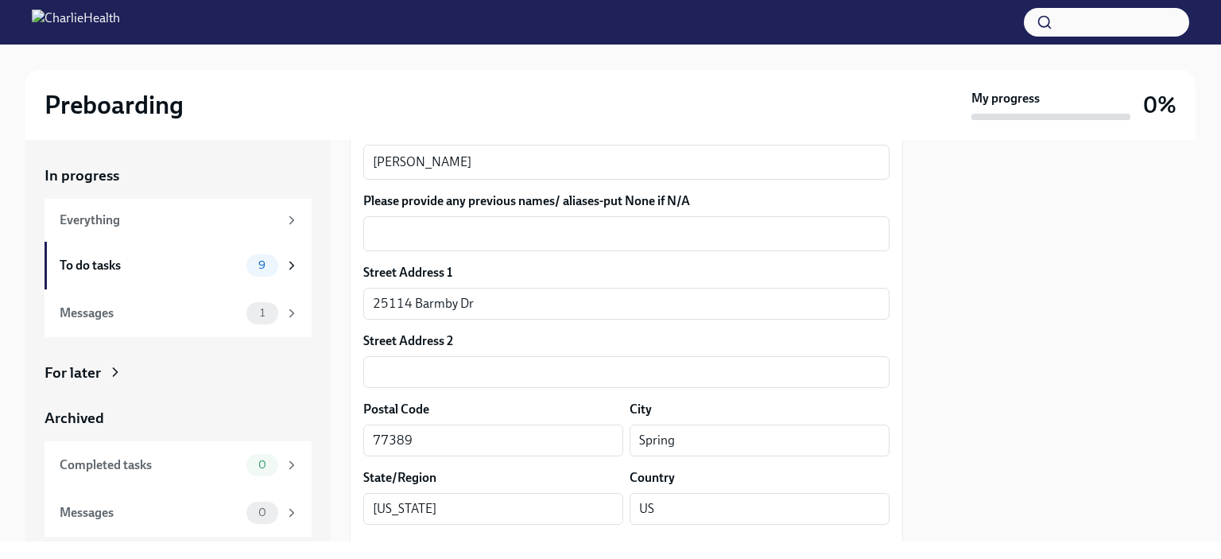
scroll to position [362, 0]
click at [525, 382] on input "text" at bounding box center [626, 371] width 526 height 32
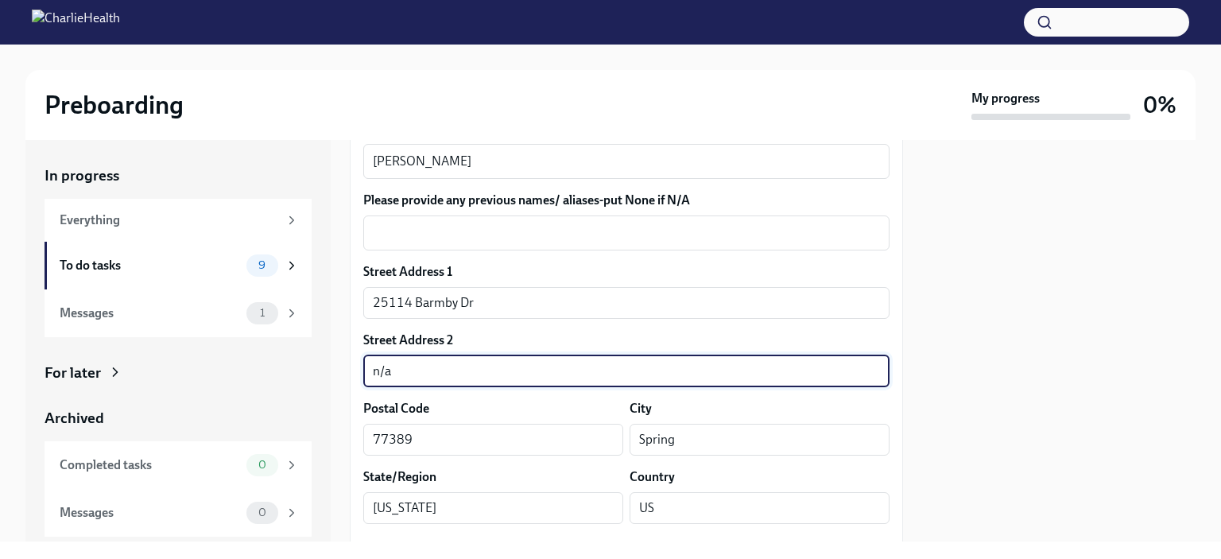
type input "n/a"
click at [583, 273] on div "Street Address 1" at bounding box center [626, 271] width 526 height 17
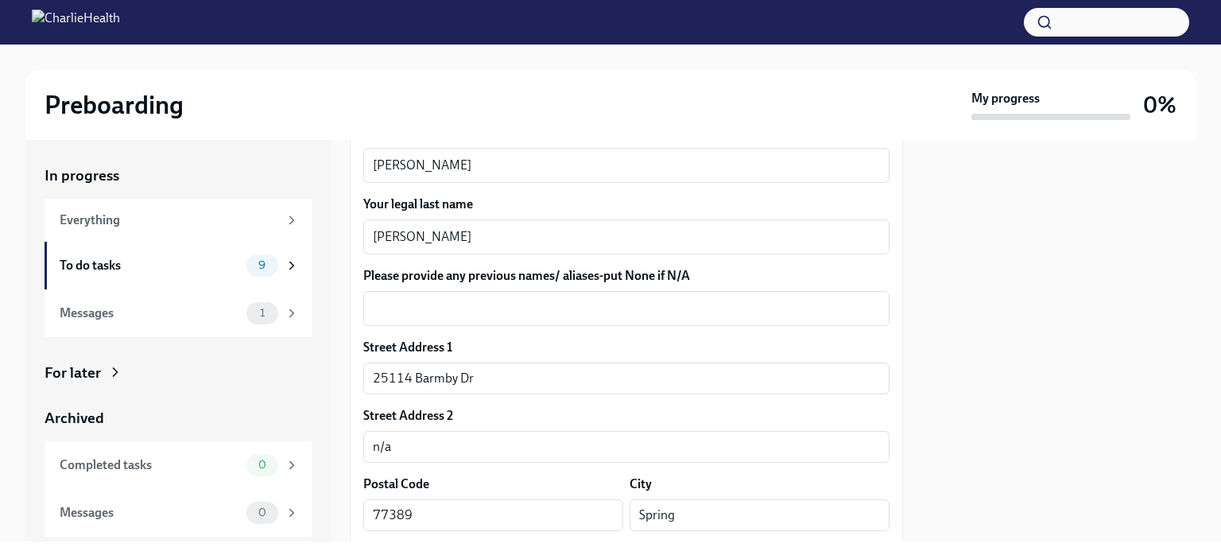
scroll to position [280, 0]
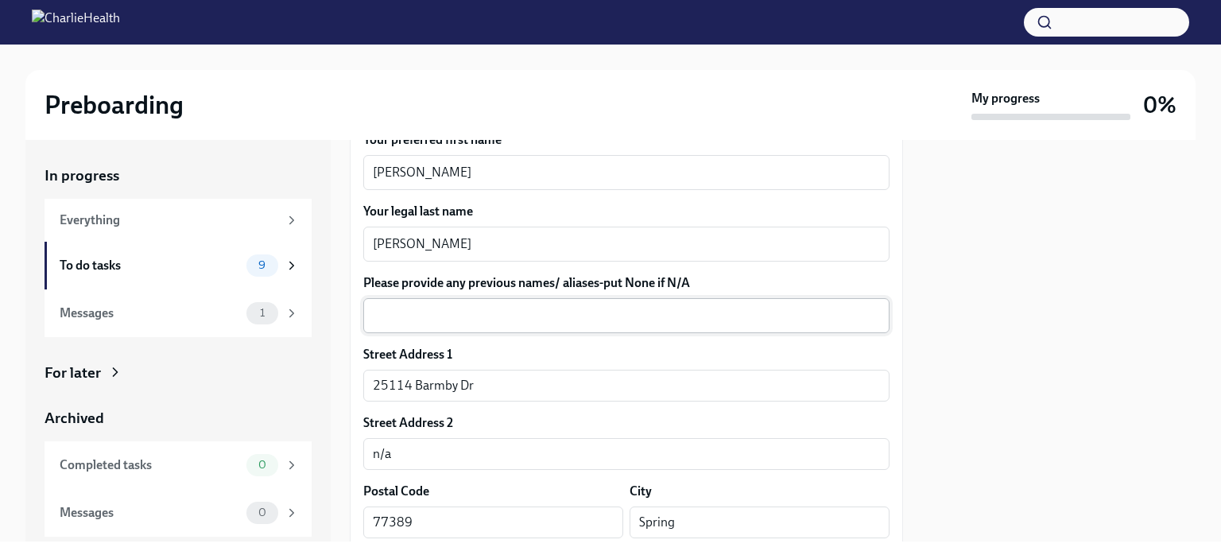
click at [566, 305] on div "x ​" at bounding box center [626, 315] width 526 height 35
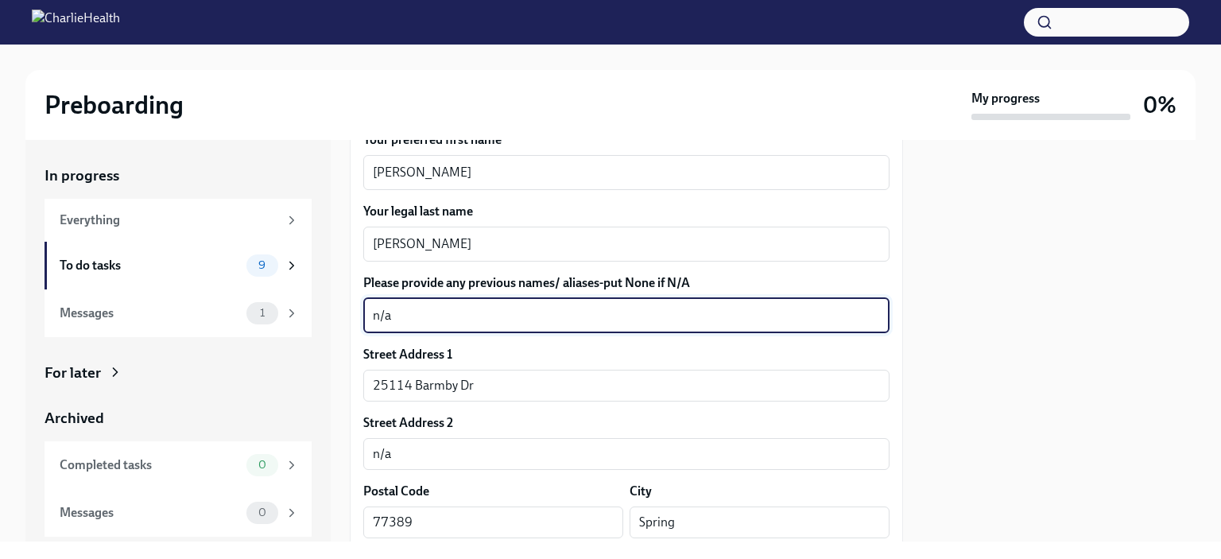
type textarea "n/a"
click at [577, 286] on label "Please provide any previous names/ aliases-put None if N/A" at bounding box center [626, 282] width 526 height 17
click at [577, 306] on textarea "n/a" at bounding box center [626, 315] width 507 height 19
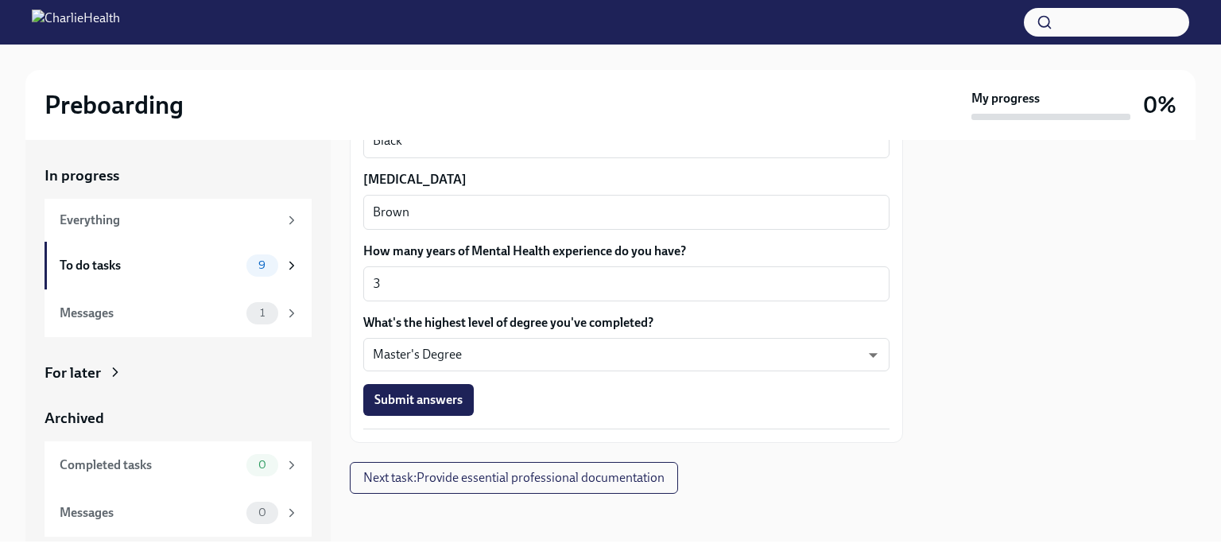
scroll to position [1530, 0]
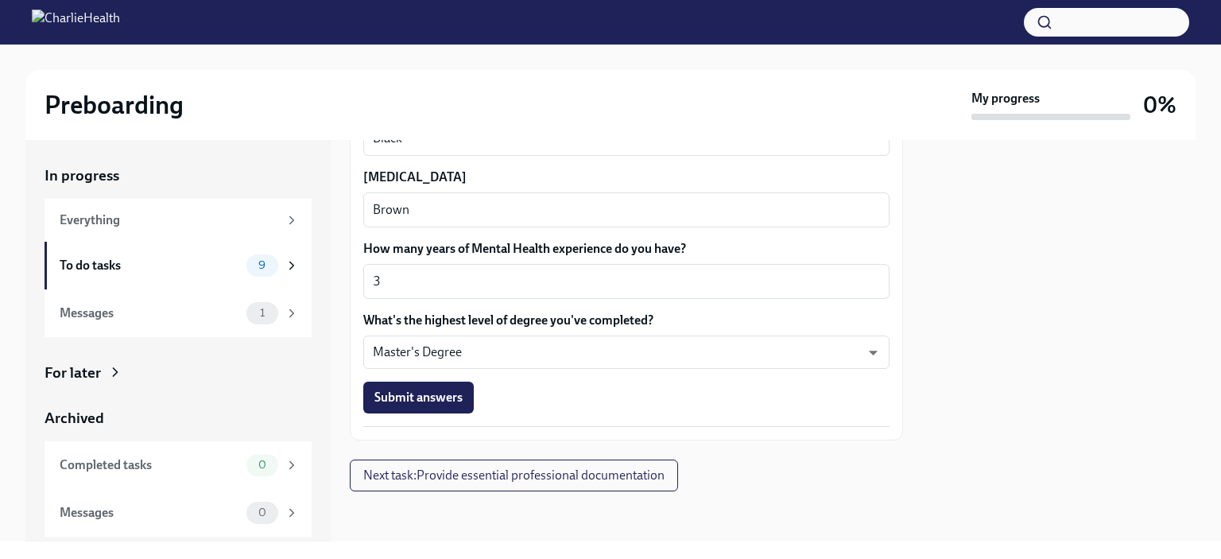
click at [435, 398] on span "Submit answers" at bounding box center [418, 397] width 88 height 16
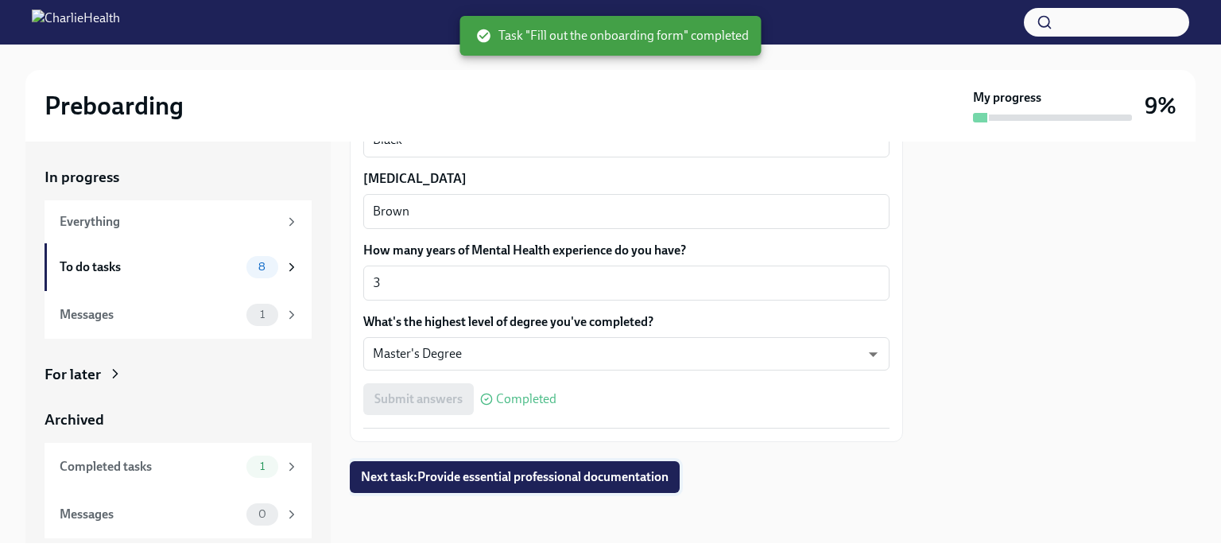
click at [476, 481] on span "Next task : Provide essential professional documentation" at bounding box center [515, 477] width 308 height 16
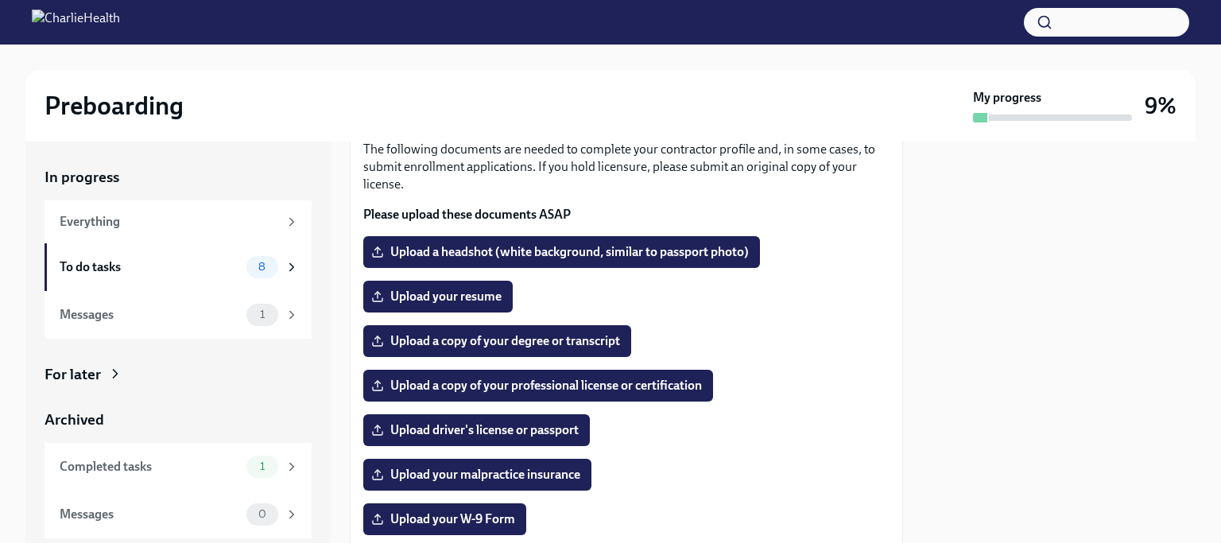
scroll to position [147, 0]
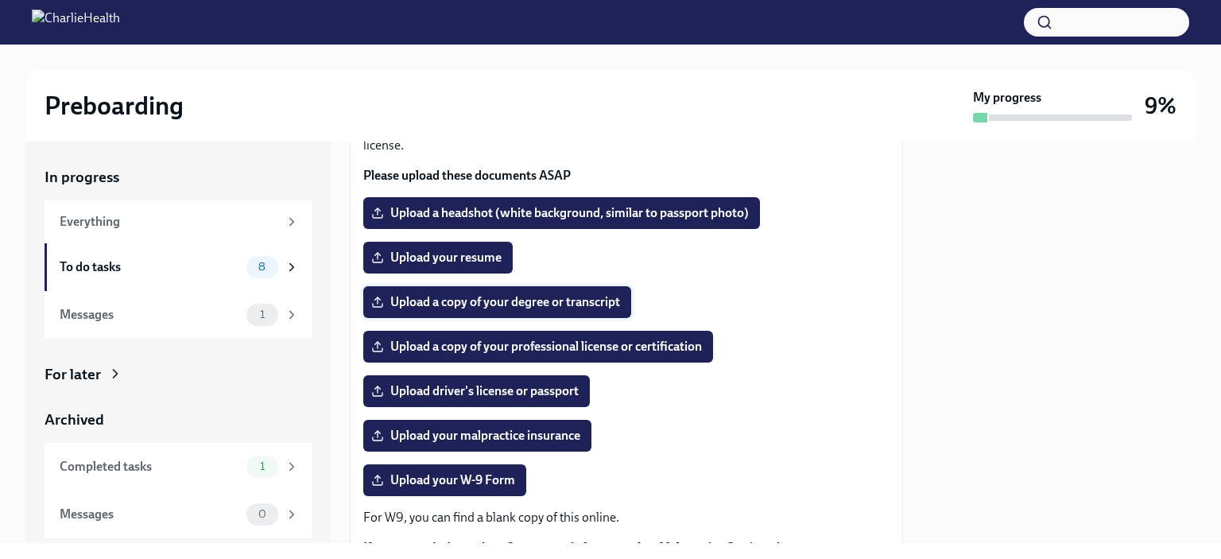
click at [482, 306] on span "Upload a copy of your degree or transcript" at bounding box center [497, 302] width 246 height 16
click at [0, 0] on input "Upload a copy of your degree or transcript" at bounding box center [0, 0] width 0 height 0
click at [470, 257] on span "Upload your resume" at bounding box center [437, 258] width 127 height 16
click at [0, 0] on input "Upload your resume" at bounding box center [0, 0] width 0 height 0
click at [548, 297] on span "Upload a copy of your degree or transcript" at bounding box center [497, 302] width 246 height 16
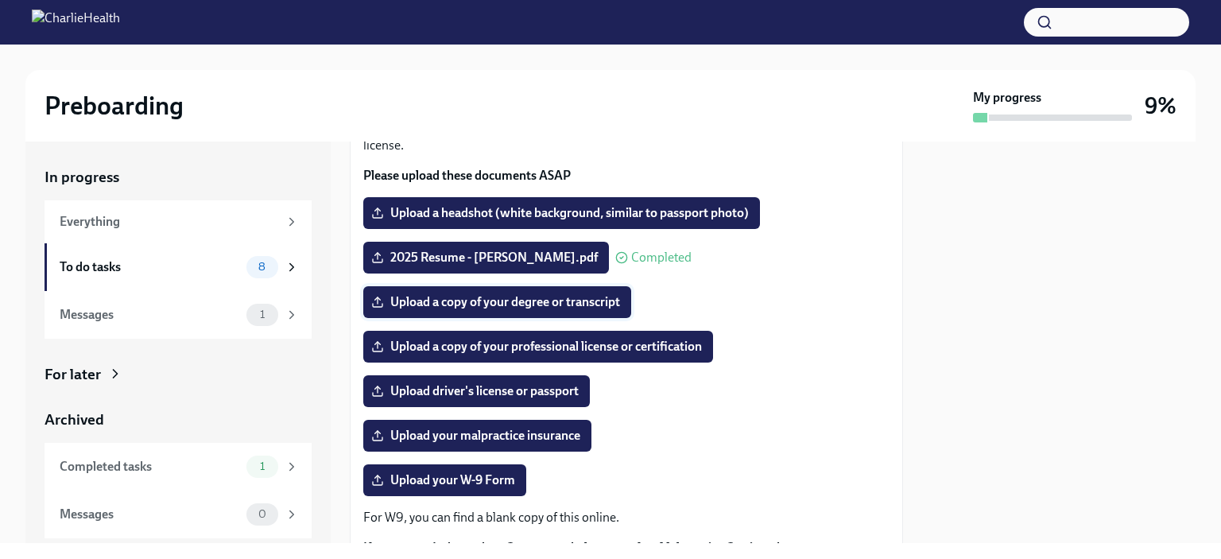
click at [0, 0] on input "Upload a copy of your degree or transcript" at bounding box center [0, 0] width 0 height 0
click at [641, 347] on span "Upload a copy of your professional license or certification" at bounding box center [537, 347] width 327 height 16
click at [0, 0] on input "Upload a copy of your professional license or certification" at bounding box center [0, 0] width 0 height 0
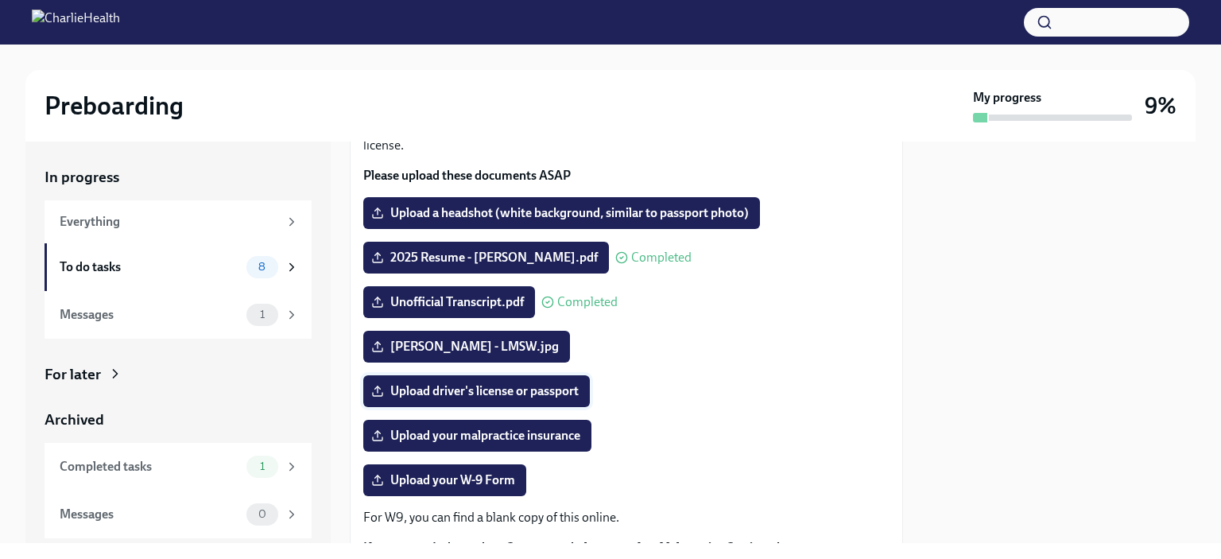
click at [539, 379] on label "Upload driver's license or passport" at bounding box center [476, 391] width 226 height 32
click at [0, 0] on input "Upload driver's license or passport" at bounding box center [0, 0] width 0 height 0
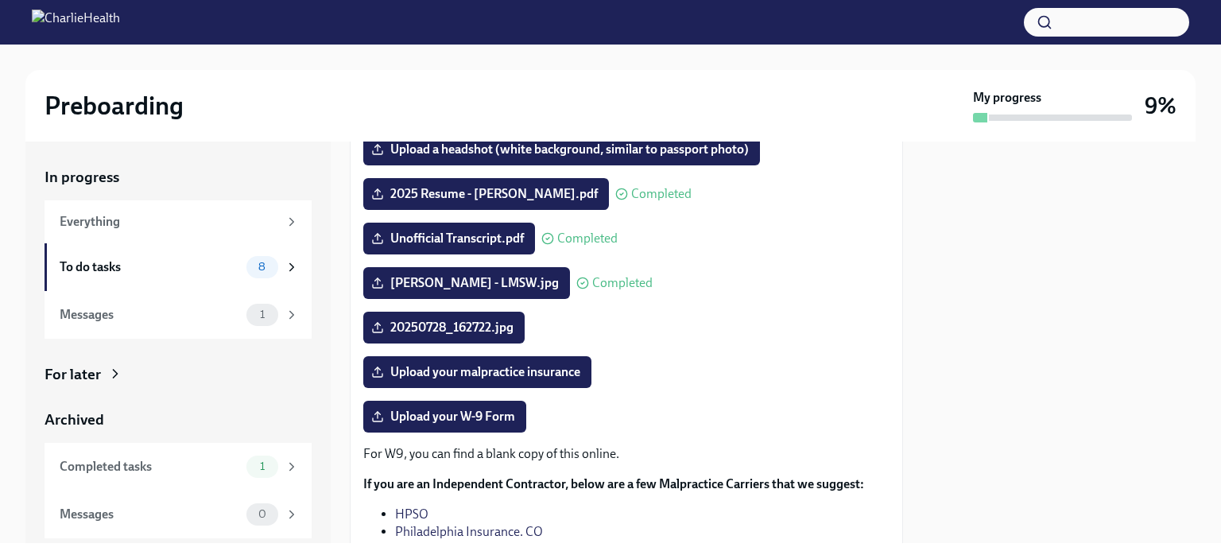
scroll to position [219, 0]
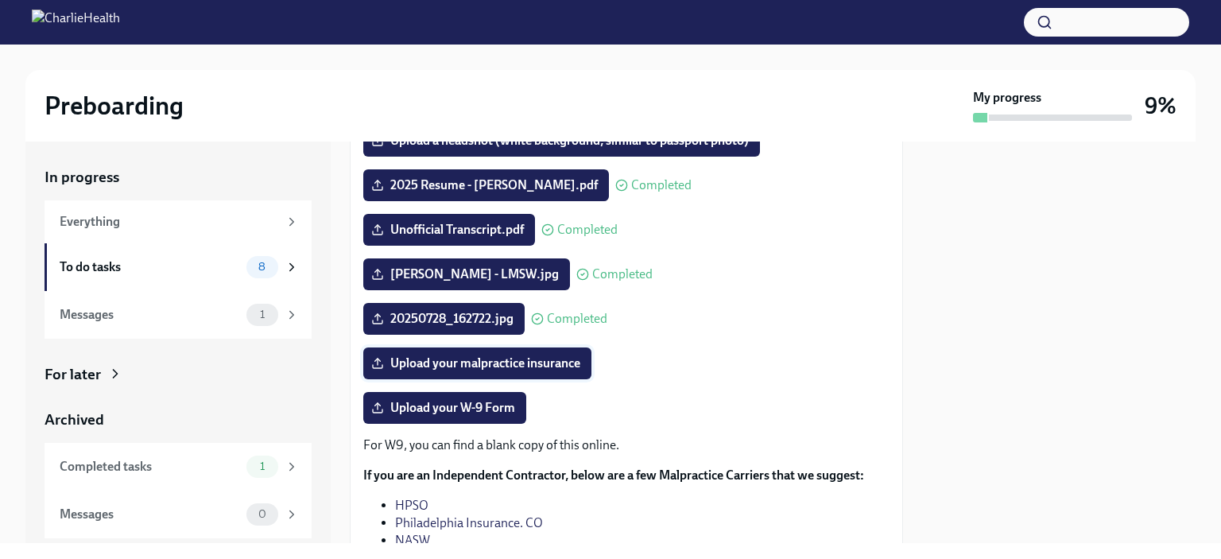
click at [573, 370] on span "Upload your malpractice insurance" at bounding box center [477, 363] width 206 height 16
click at [0, 0] on input "Upload your malpractice insurance" at bounding box center [0, 0] width 0 height 0
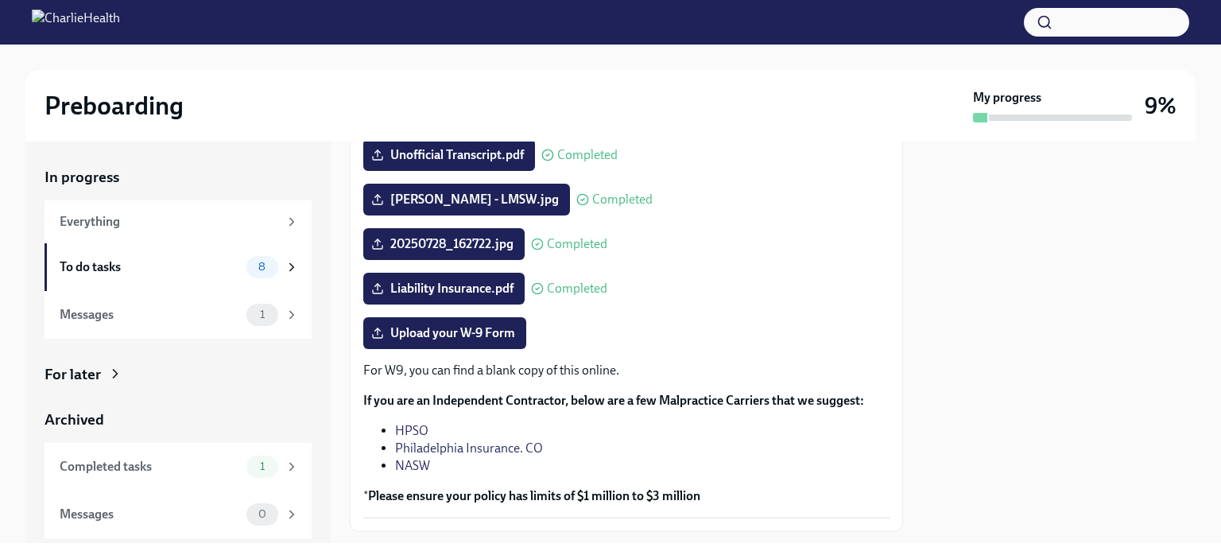
scroll to position [290, 0]
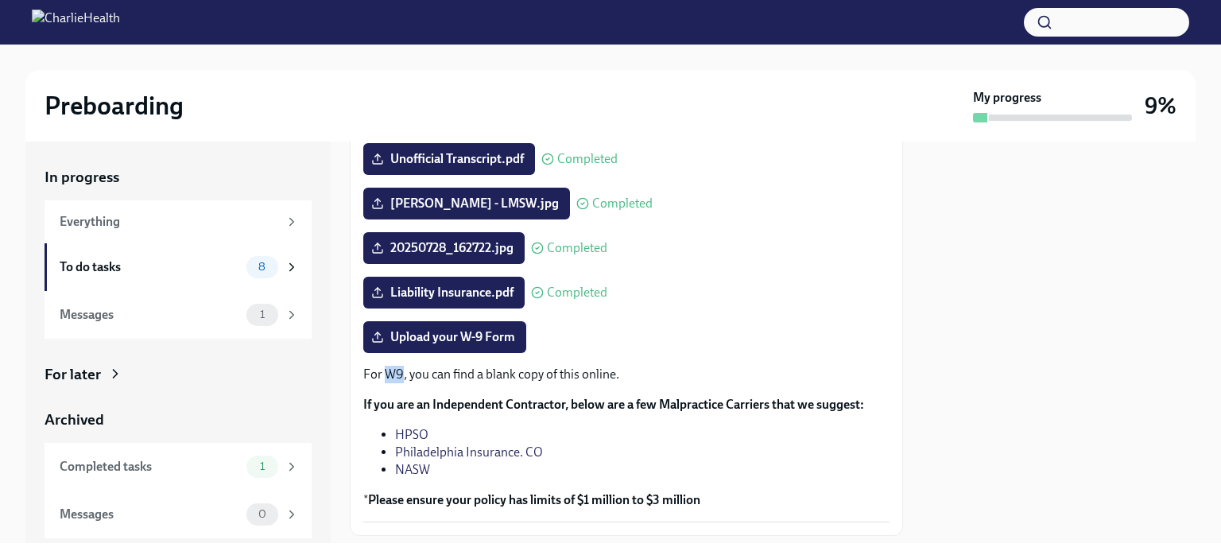
drag, startPoint x: 386, startPoint y: 374, endPoint x: 401, endPoint y: 381, distance: 16.0
click at [401, 381] on p "For W9, you can find a blank copy of this online." at bounding box center [626, 374] width 526 height 17
copy p "W9"
click at [438, 343] on span "Upload your W-9 Form" at bounding box center [444, 337] width 141 height 16
click at [0, 0] on input "Upload your W-9 Form" at bounding box center [0, 0] width 0 height 0
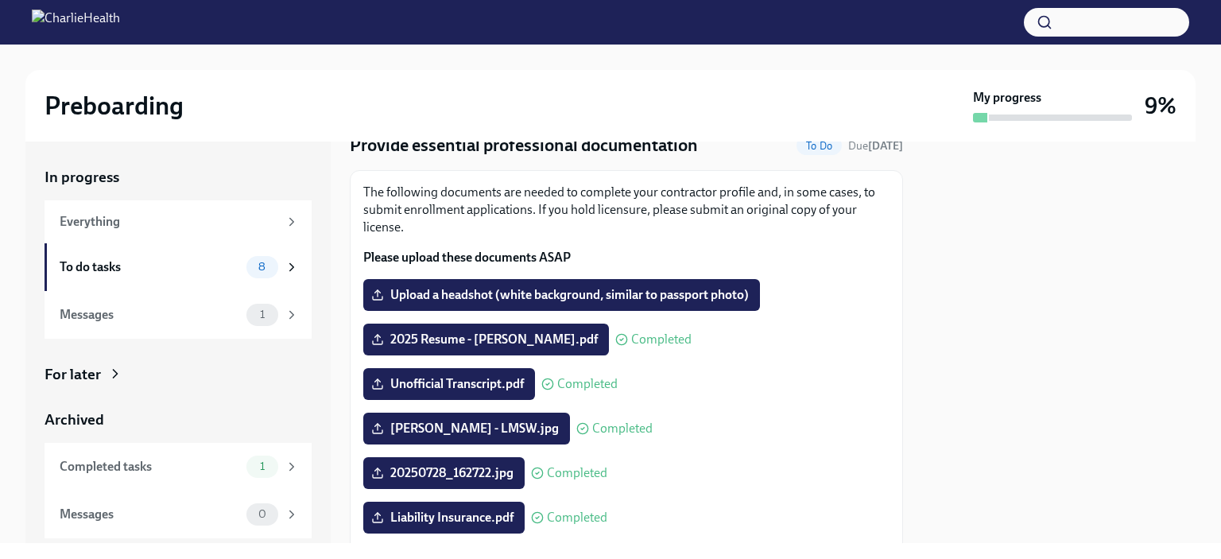
scroll to position [52, 0]
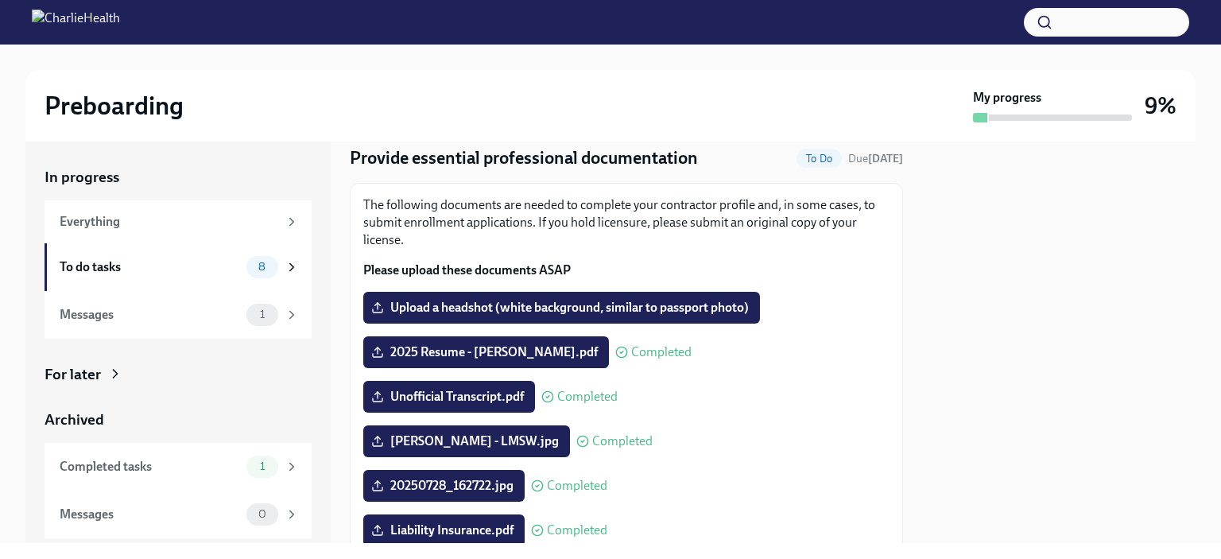
click at [1036, 151] on div at bounding box center [1058, 341] width 273 height 401
click at [588, 296] on label "Upload a headshot (white background, similar to passport photo)" at bounding box center [561, 308] width 397 height 32
click at [0, 0] on input "Upload a headshot (white background, similar to passport photo)" at bounding box center [0, 0] width 0 height 0
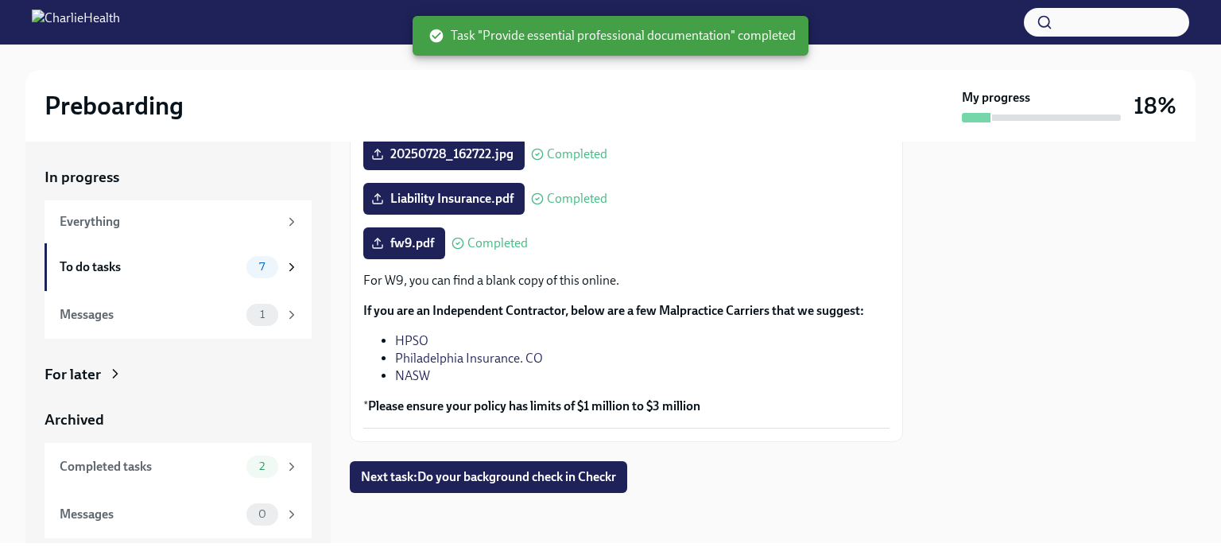
scroll to position [385, 0]
click at [498, 470] on span "Next task : Do your background check in Checkr" at bounding box center [488, 476] width 255 height 16
